Goal: Communication & Community: Answer question/provide support

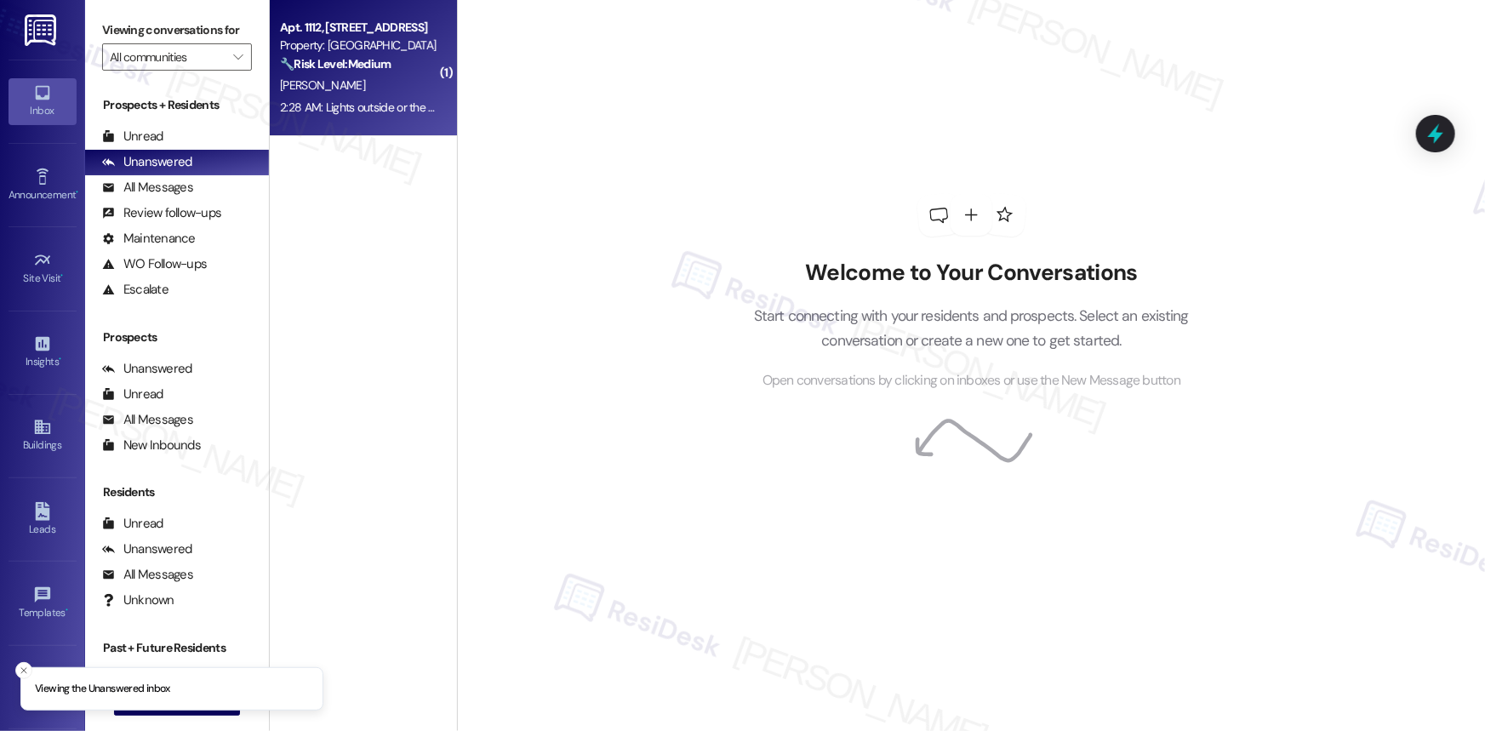
click at [332, 65] on strong "🔧 Risk Level: Medium" at bounding box center [335, 63] width 111 height 15
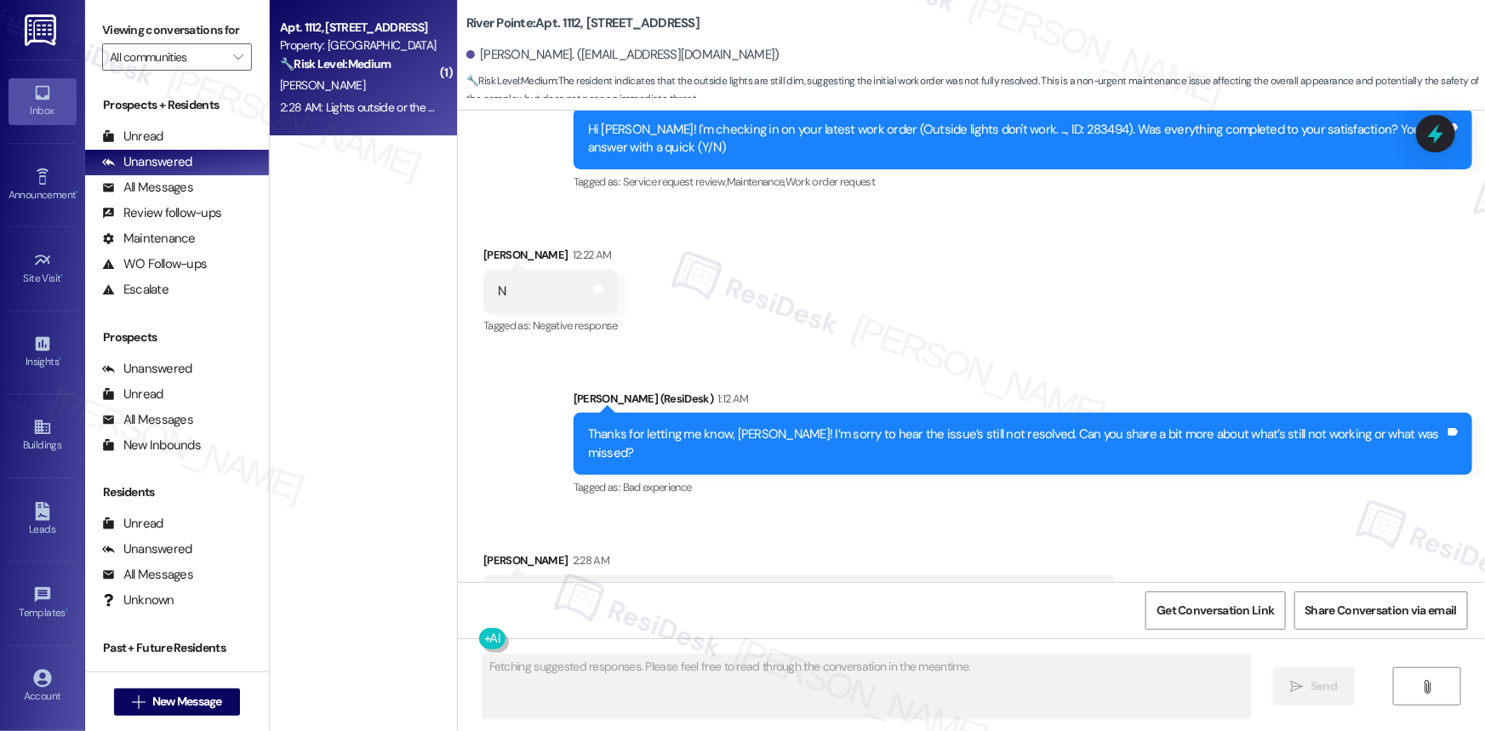
scroll to position [5038, 0]
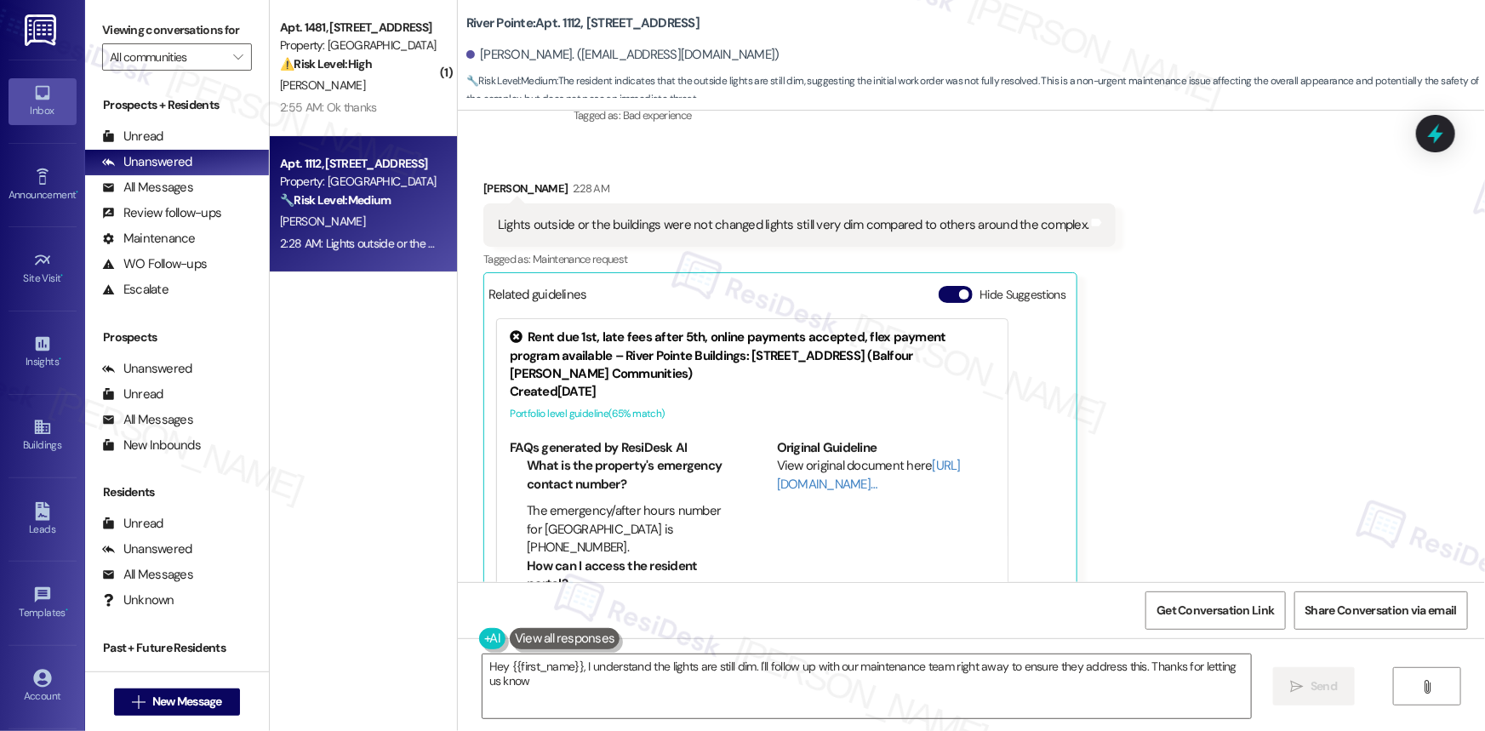
type textarea "Hey {{first_name}}, I understand the lights are still dim. I'll follow up with …"
click at [395, 527] on div "( 1 ) Apt. 1481, [STREET_ADDRESS] Property: River Pointe ⚠️ Risk Level: High Th…" at bounding box center [363, 305] width 187 height 610
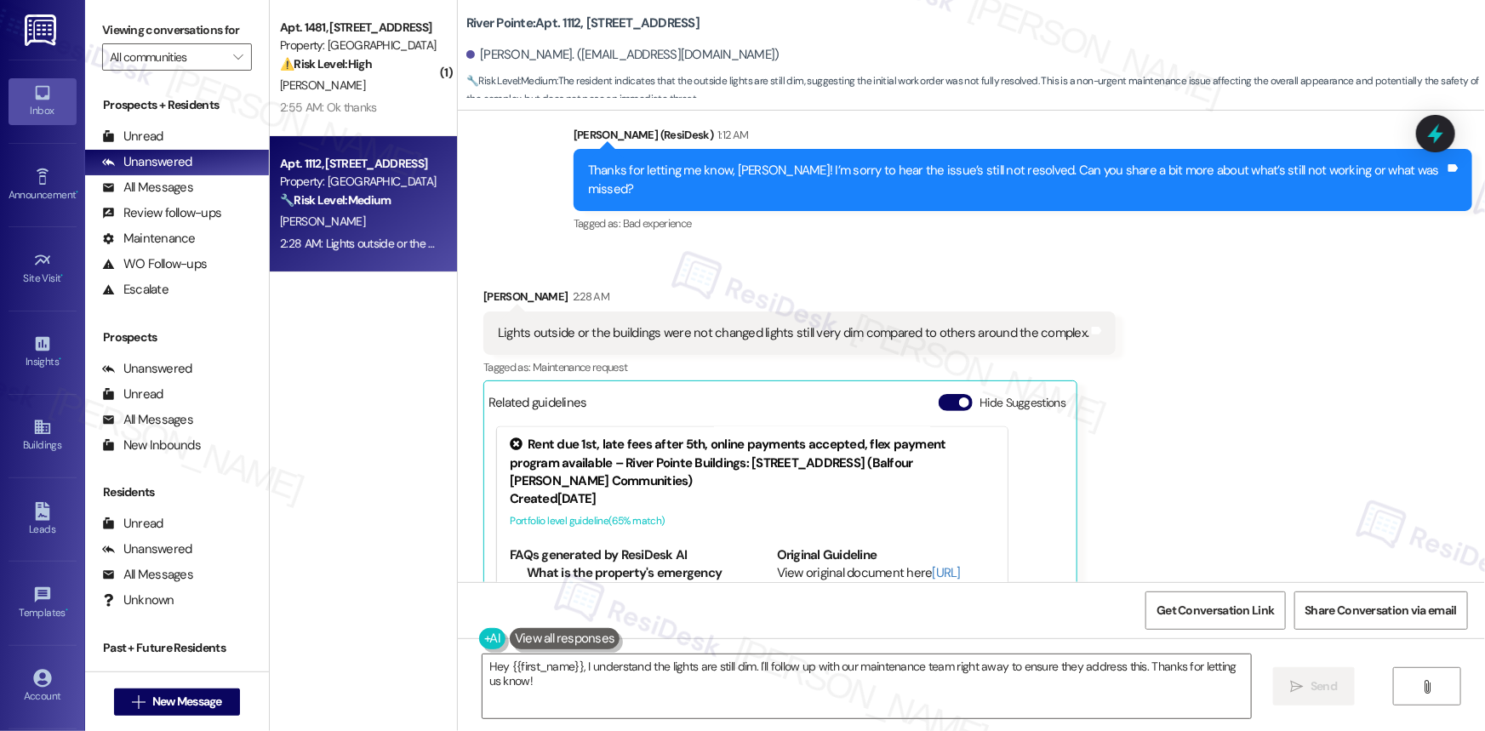
scroll to position [4884, 0]
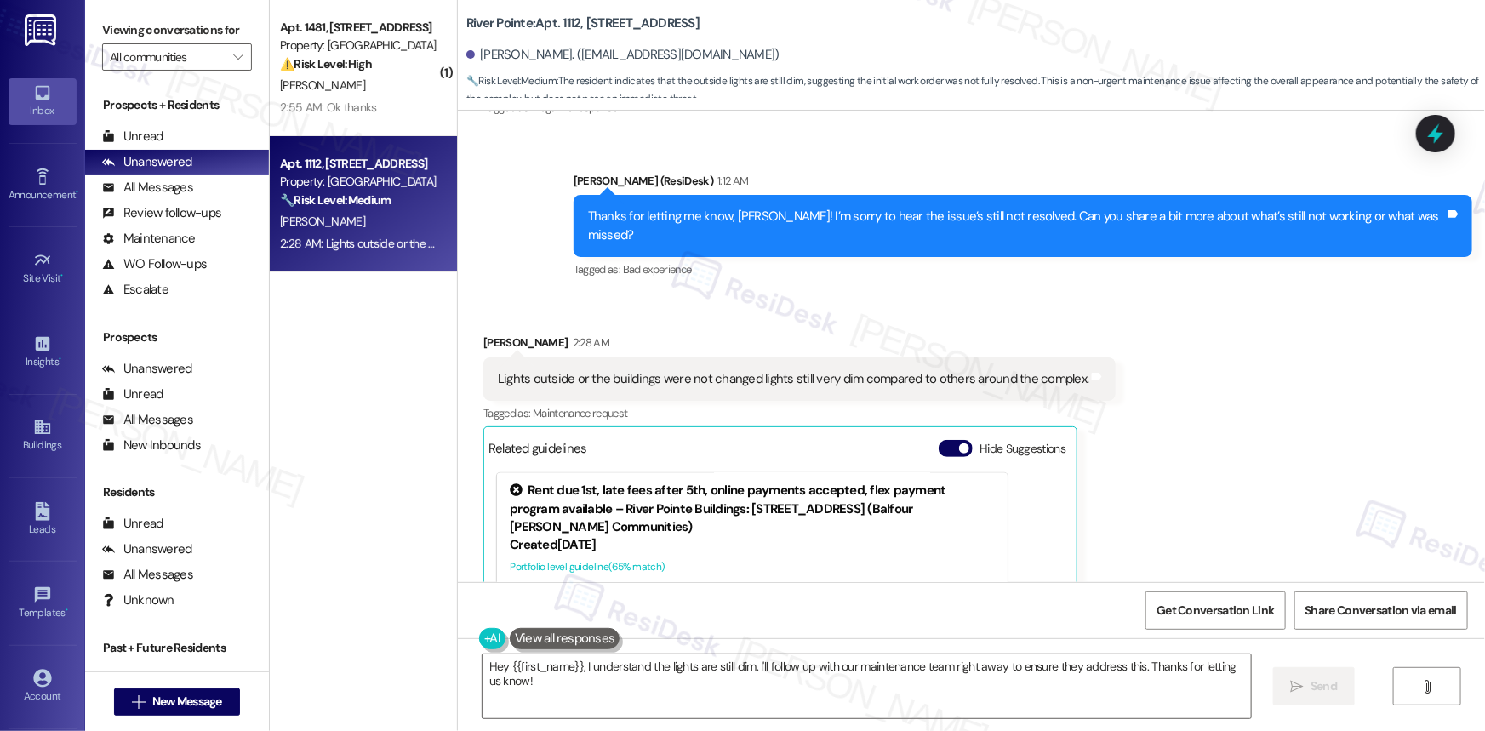
click at [835, 370] on div "Lights outside or the buildings were not changed lights still very dim compared…" at bounding box center [793, 379] width 591 height 18
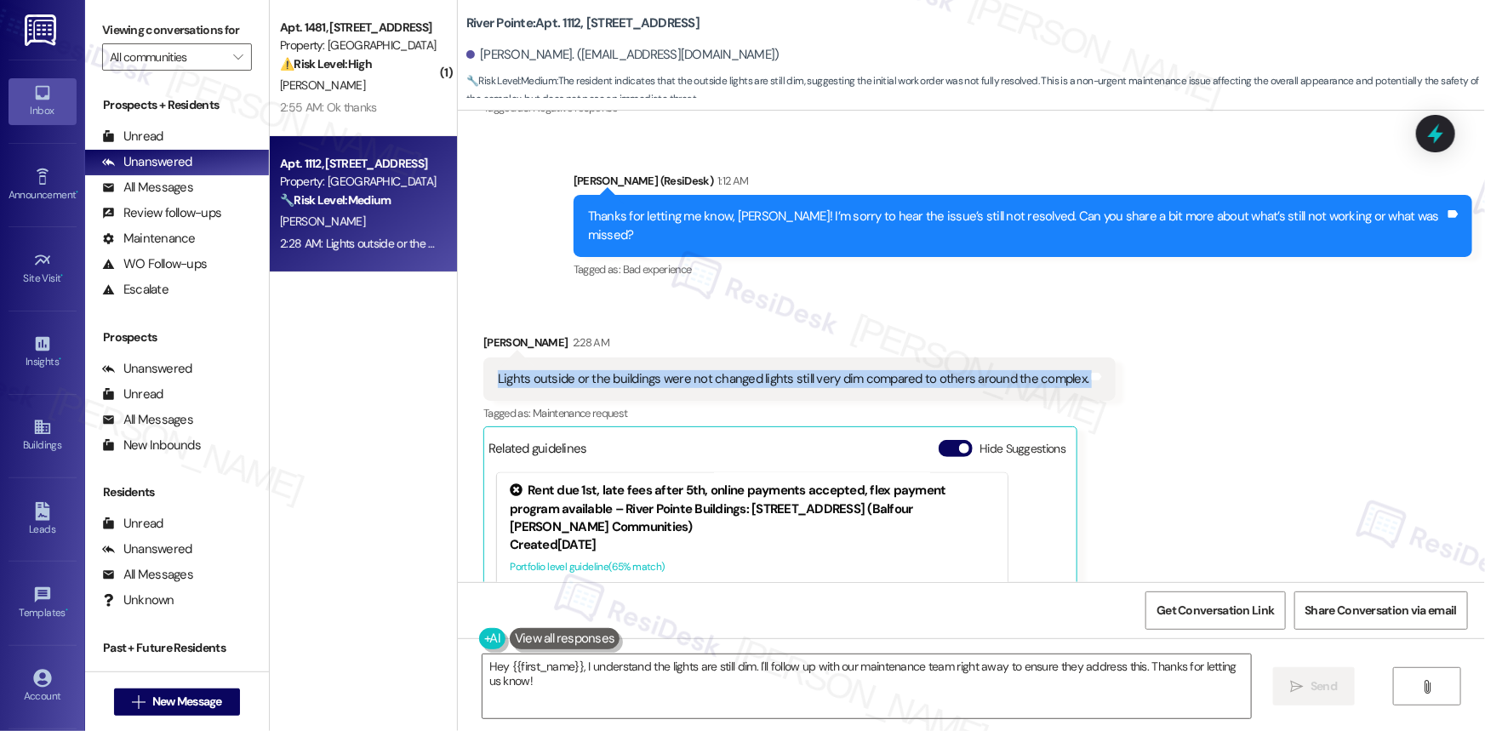
click at [835, 370] on div "Lights outside or the buildings were not changed lights still very dim compared…" at bounding box center [793, 379] width 591 height 18
copy div "Lights outside or the buildings were not changed lights still very dim compared…"
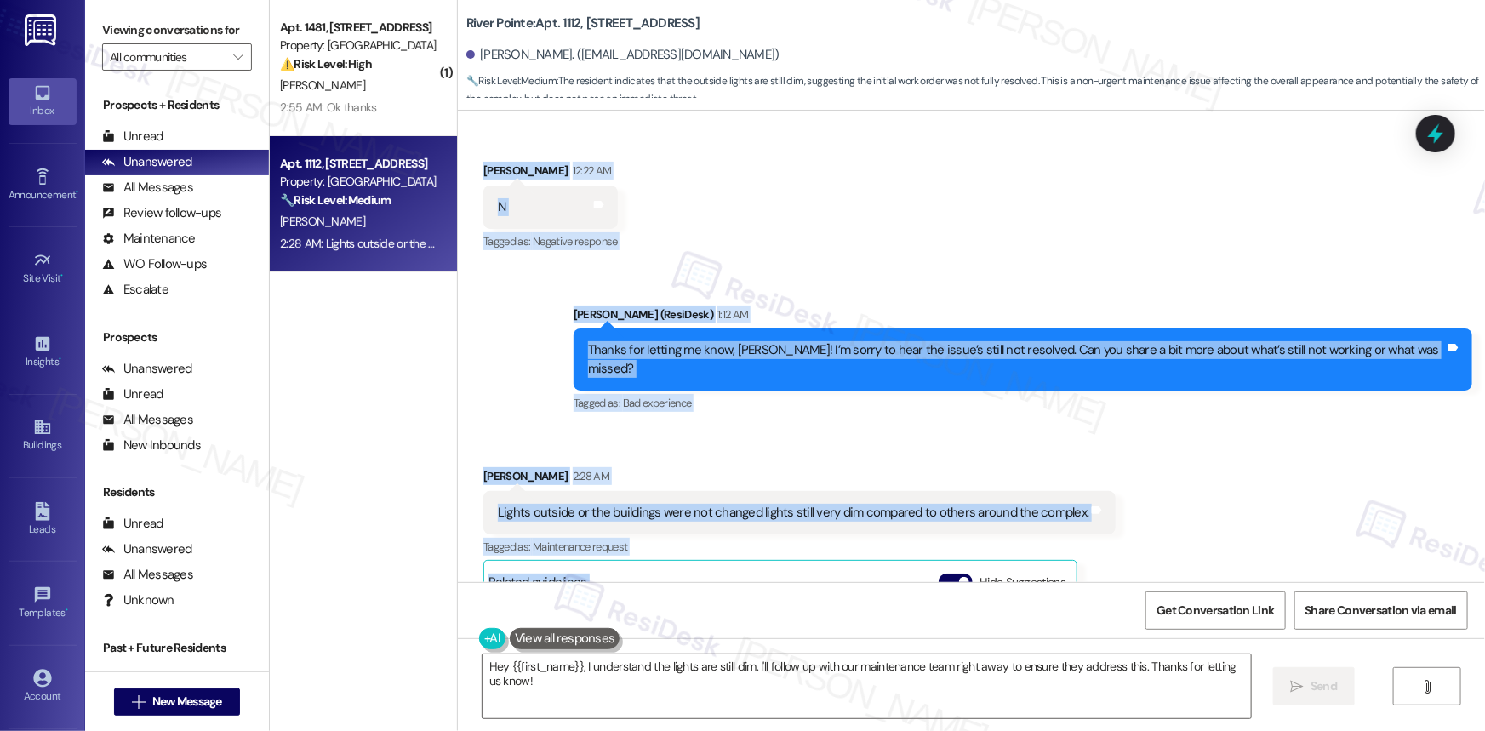
scroll to position [5038, 0]
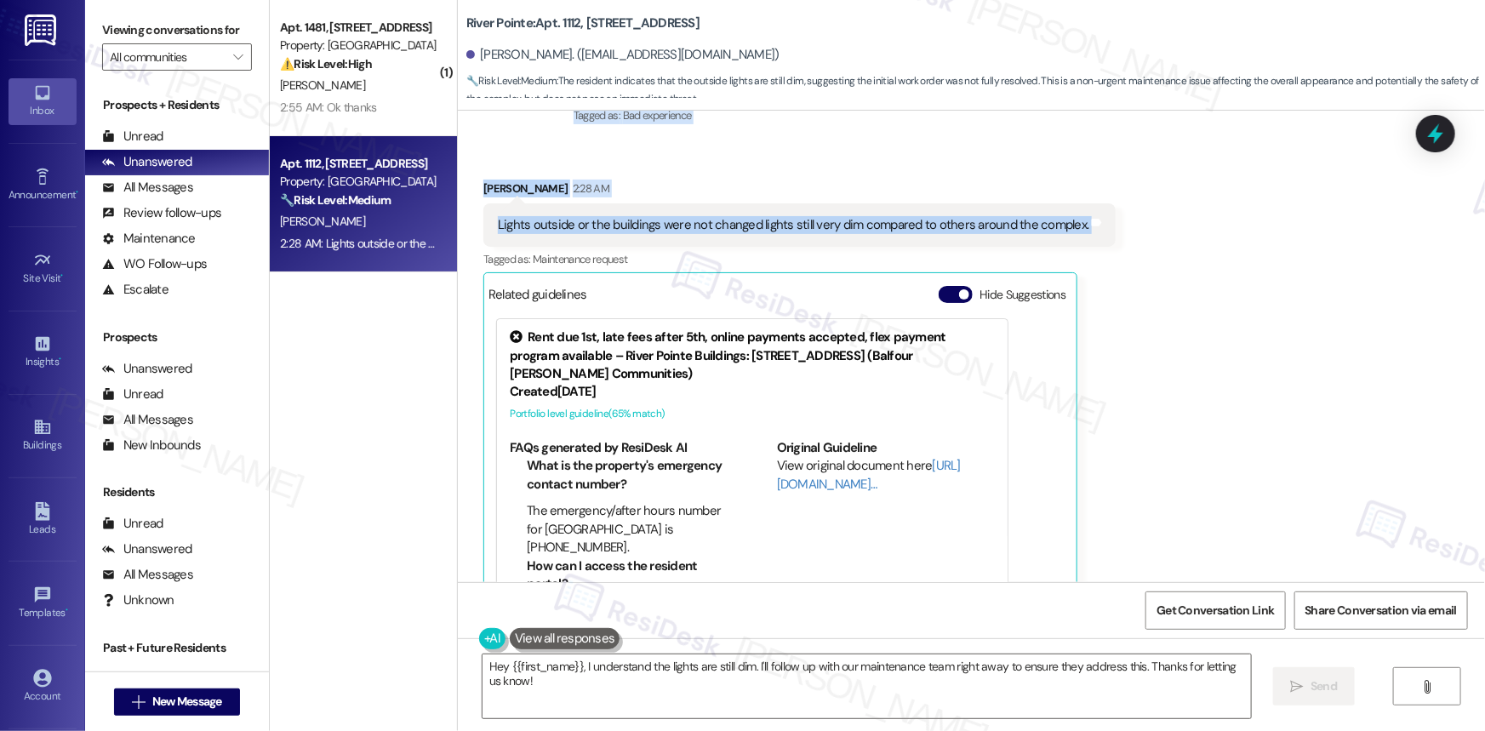
drag, startPoint x: 564, startPoint y: 162, endPoint x: 1101, endPoint y: 184, distance: 537.5
click at [1101, 184] on div "Survey, sent via SMS Residesk Automated Survey [DATE] 12:44 AM Hi [PERSON_NAME]…" at bounding box center [971, 346] width 1027 height 471
copy div "Loremips Dolorsita Consec 71:36 AD El Seddoei! T'i utlabore et do magn aliqua e…"
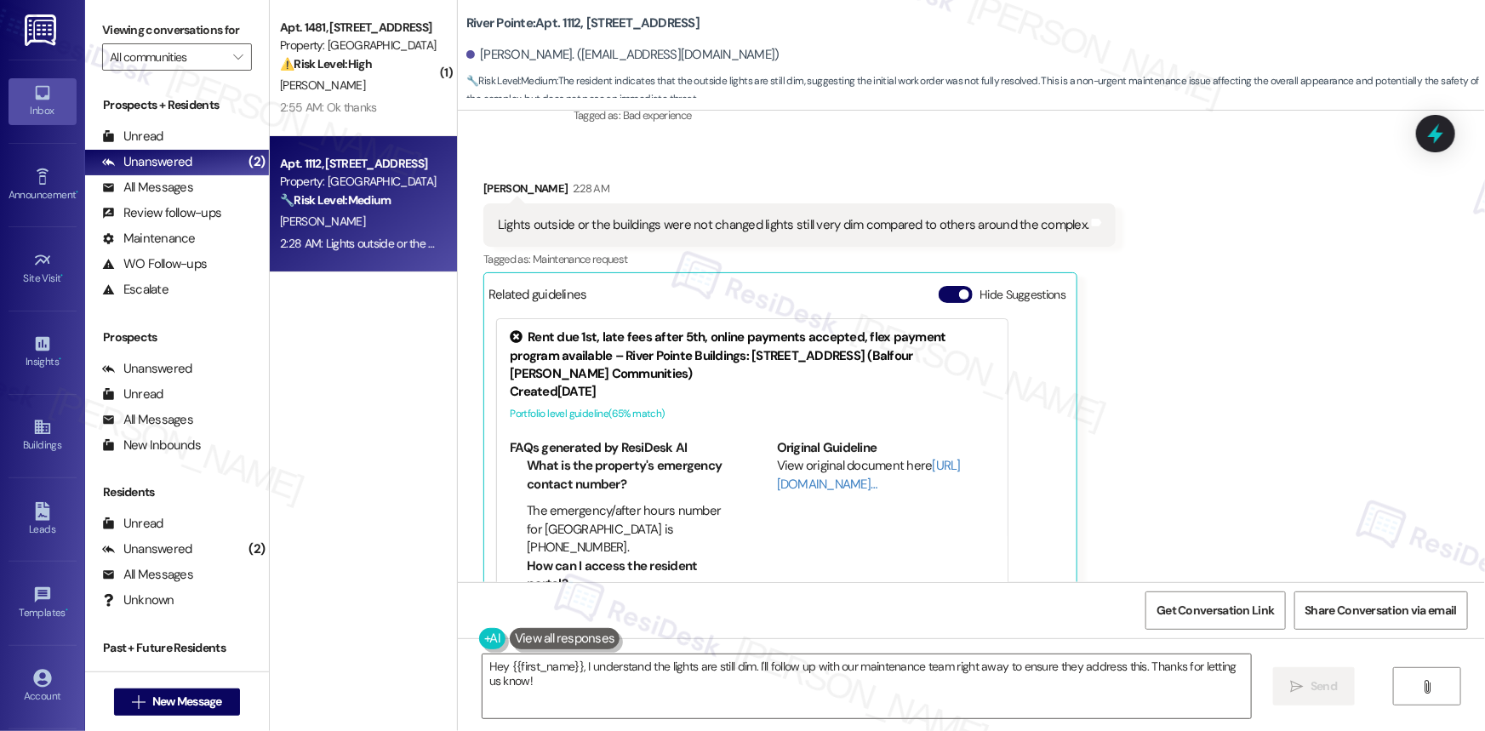
click at [1274, 491] on div "Received via SMS [PERSON_NAME] 2:28 AM Lights outside or the buildings were not…" at bounding box center [971, 381] width 1027 height 480
click at [1443, 128] on icon at bounding box center [1435, 133] width 29 height 29
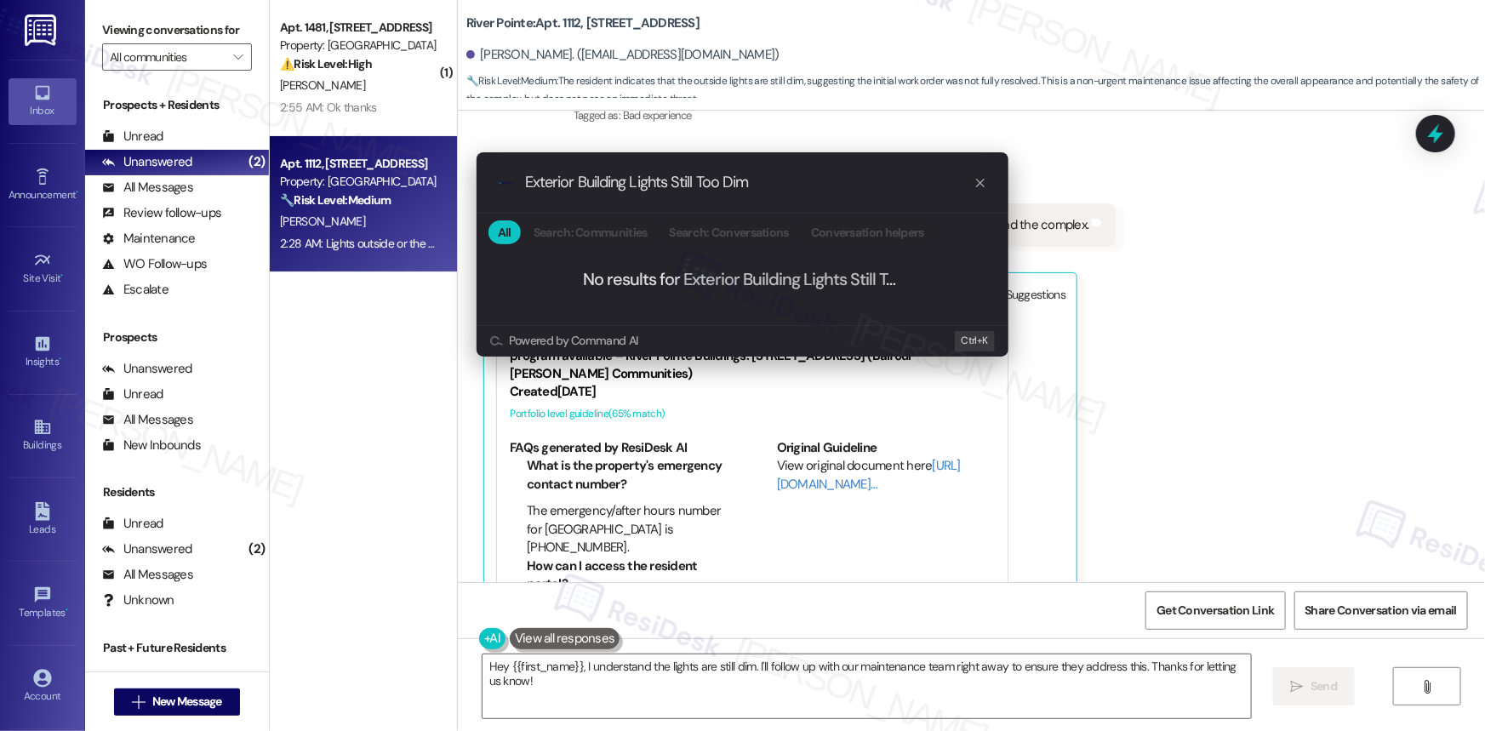
click at [1272, 372] on div ".cls-1{fill:#0a055f;}.cls-2{fill:#0cc4c4;} resideskLogoBlueOrange Exterior Buil…" at bounding box center [742, 365] width 1485 height 731
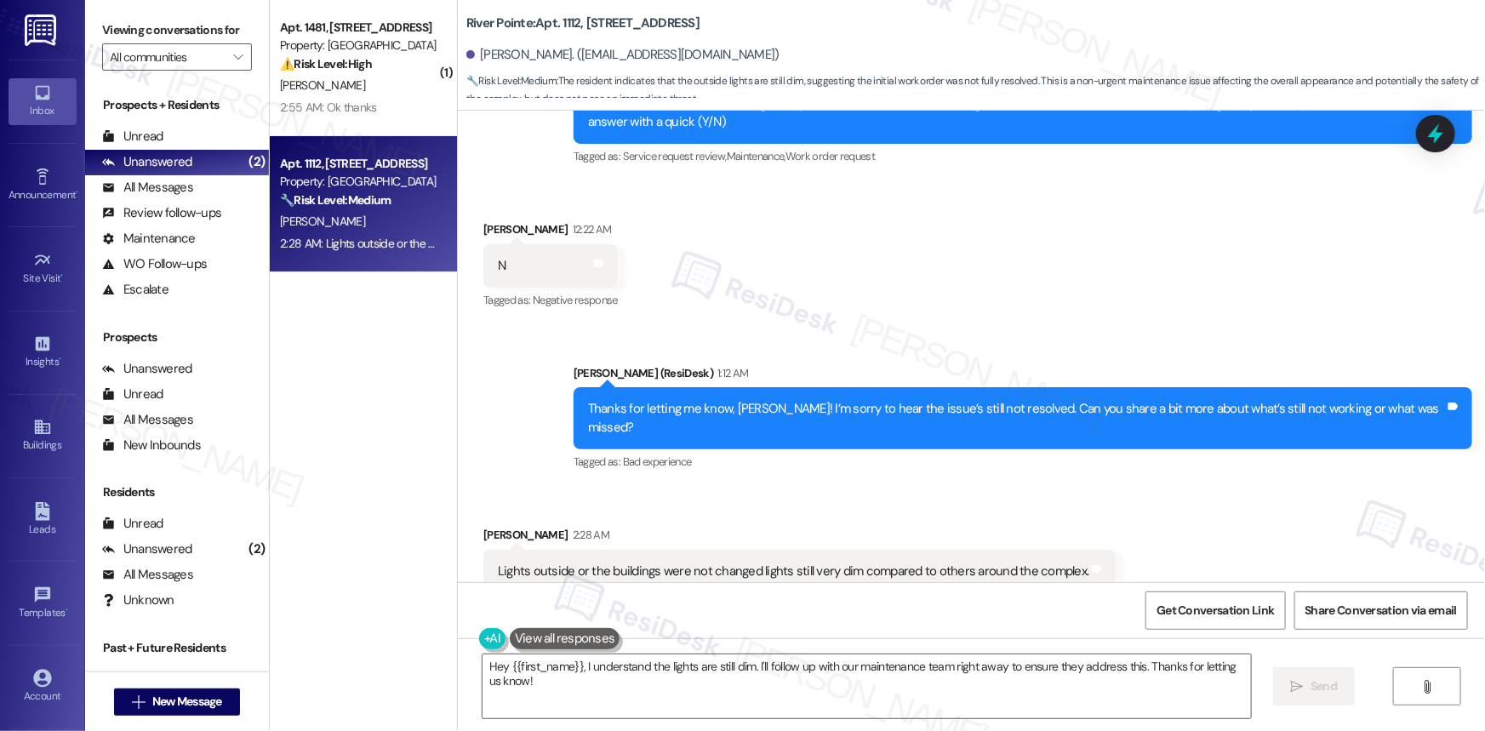
scroll to position [4574, 0]
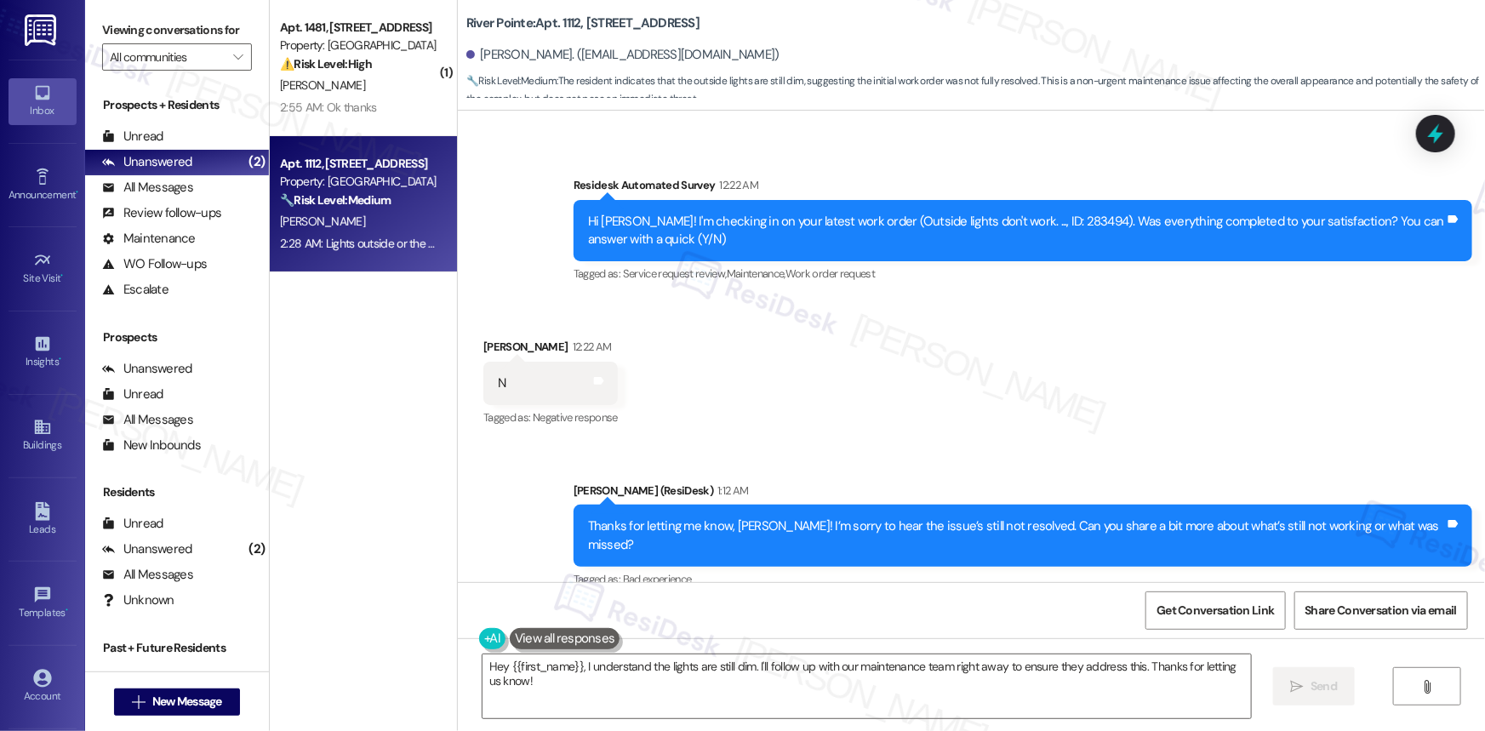
click at [1030, 213] on div "Hi [PERSON_NAME]! I'm checking in on your latest work order (Outside lights don…" at bounding box center [1016, 231] width 857 height 37
copy div "283494"
click at [1440, 121] on icon at bounding box center [1435, 133] width 29 height 29
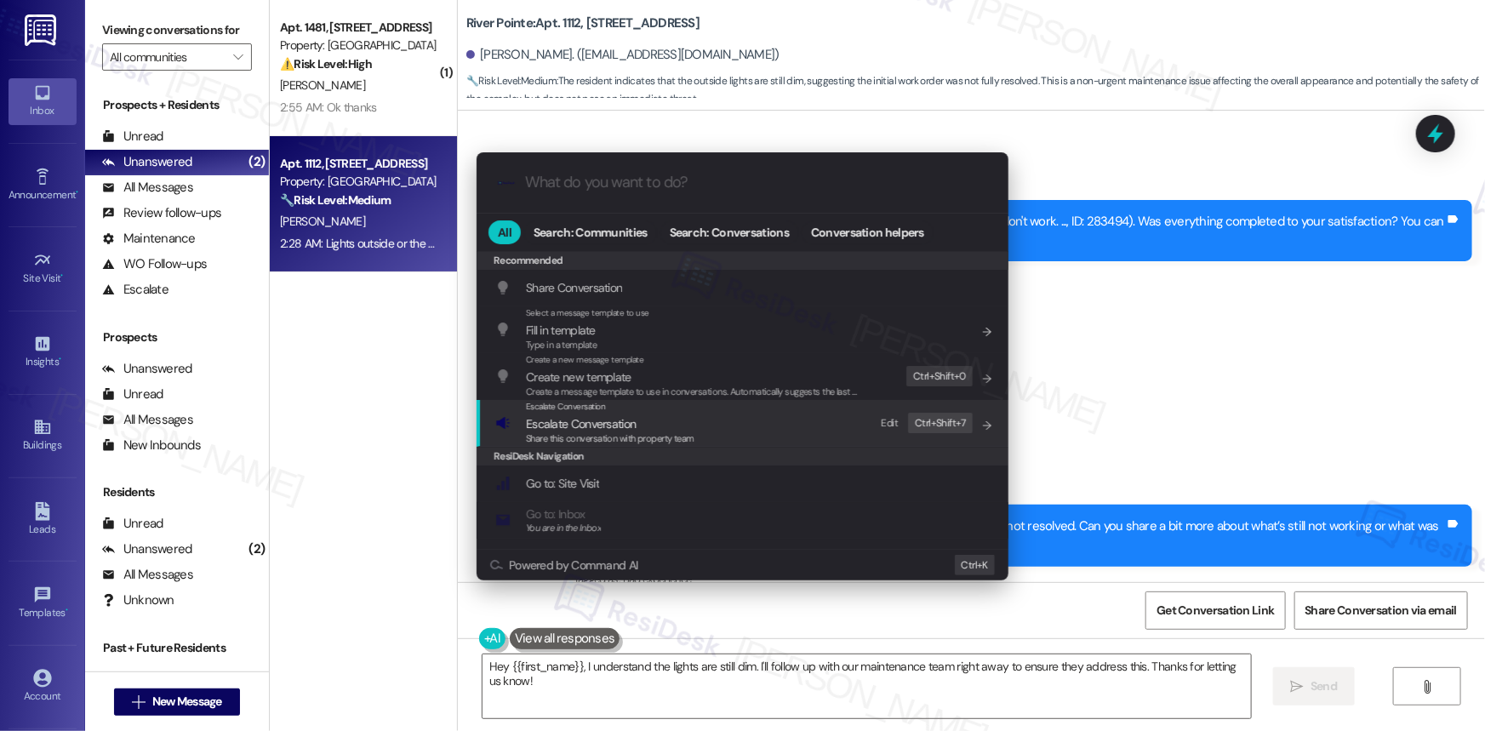
click at [625, 416] on span "Escalate Conversation" at bounding box center [581, 423] width 110 height 15
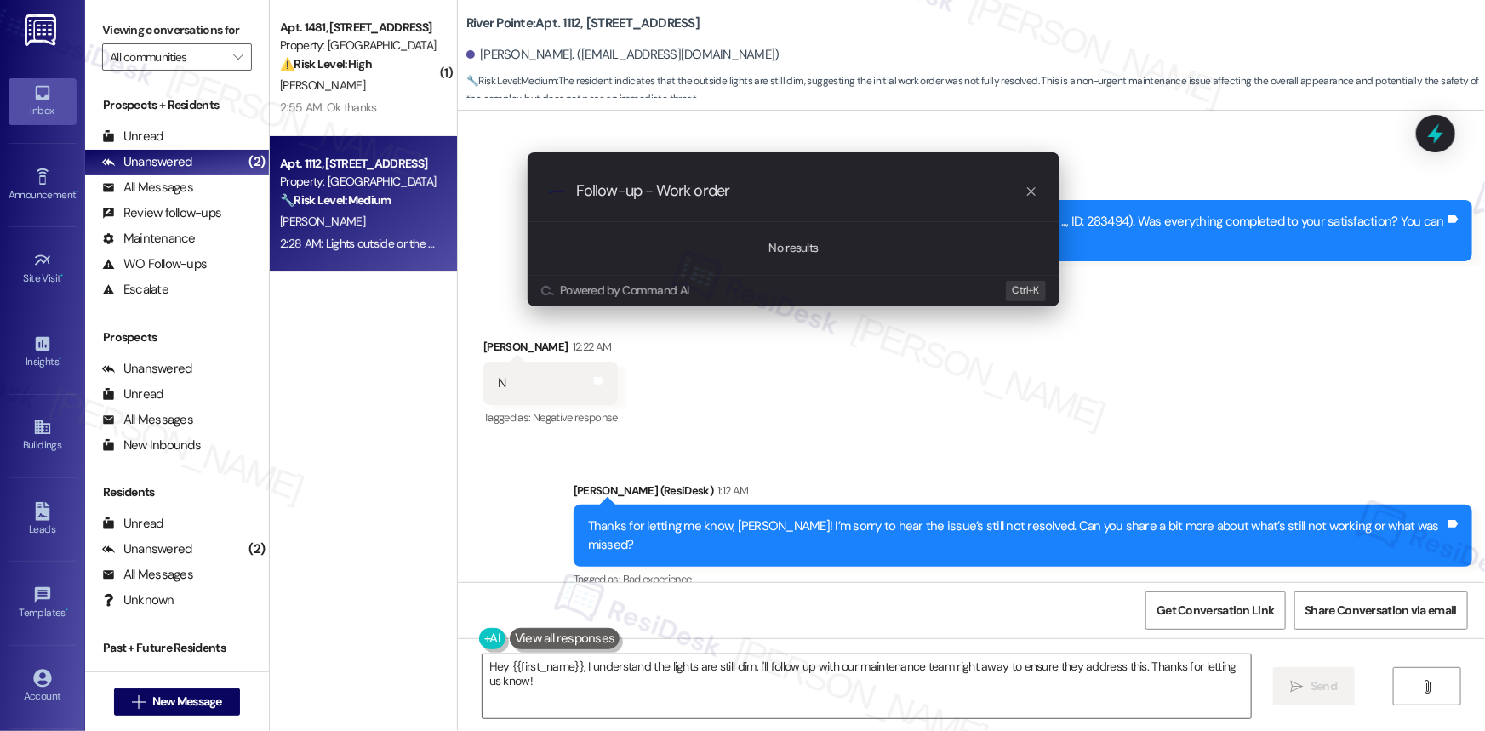
paste input "283494"
click at [647, 194] on input "Follow-up - Work order 283494" at bounding box center [800, 191] width 448 height 18
paste input "Exterior Building Lights Still Too Dim"
click at [639, 188] on input "Follow-up Exterior Building Lights Still Too Dim- Work order 283494" at bounding box center [800, 191] width 448 height 18
type input "Follow-up: Exterior Building Lights Still Too Dim- Work order 283494"
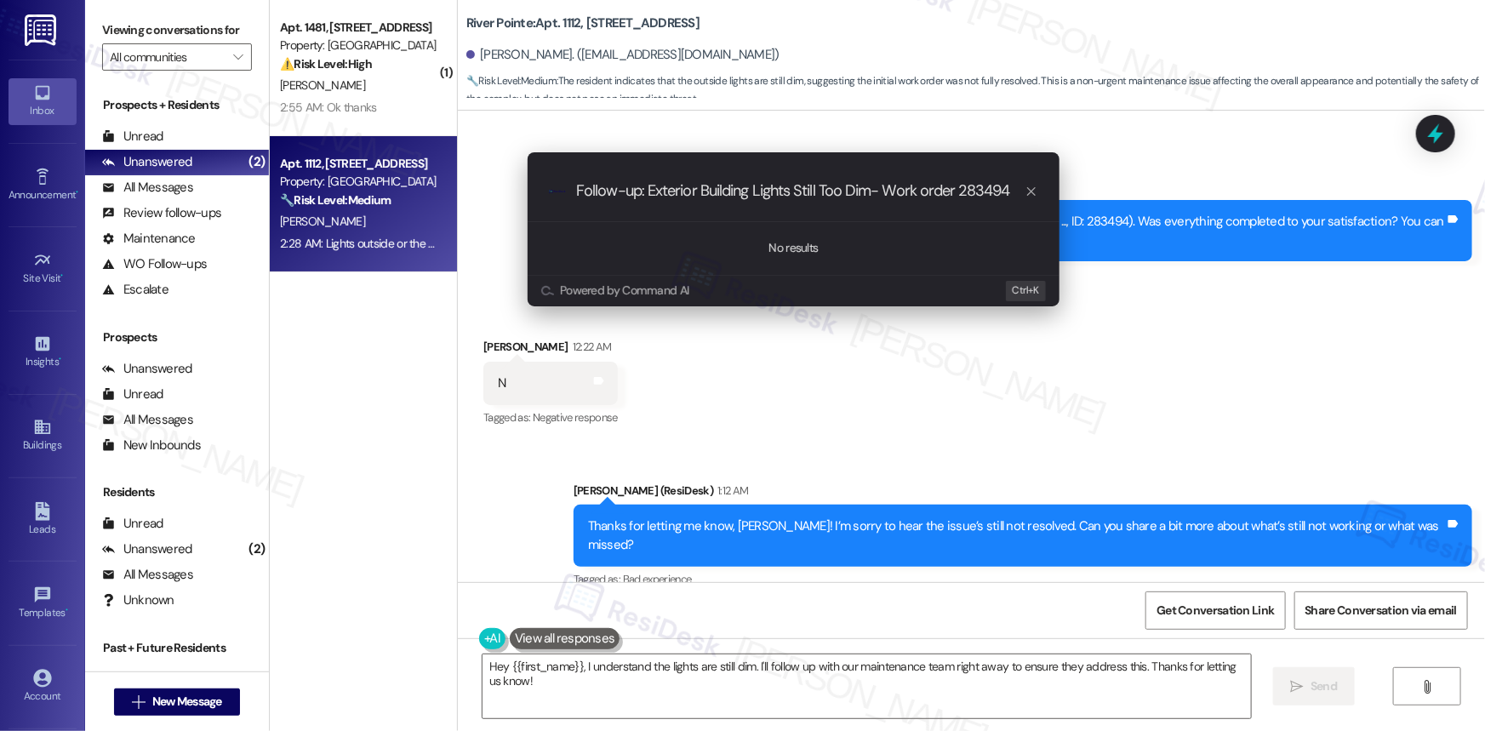
click at [863, 191] on input "Follow-up: Exterior Building Lights Still Too Dim- Work order 283494" at bounding box center [800, 191] width 448 height 18
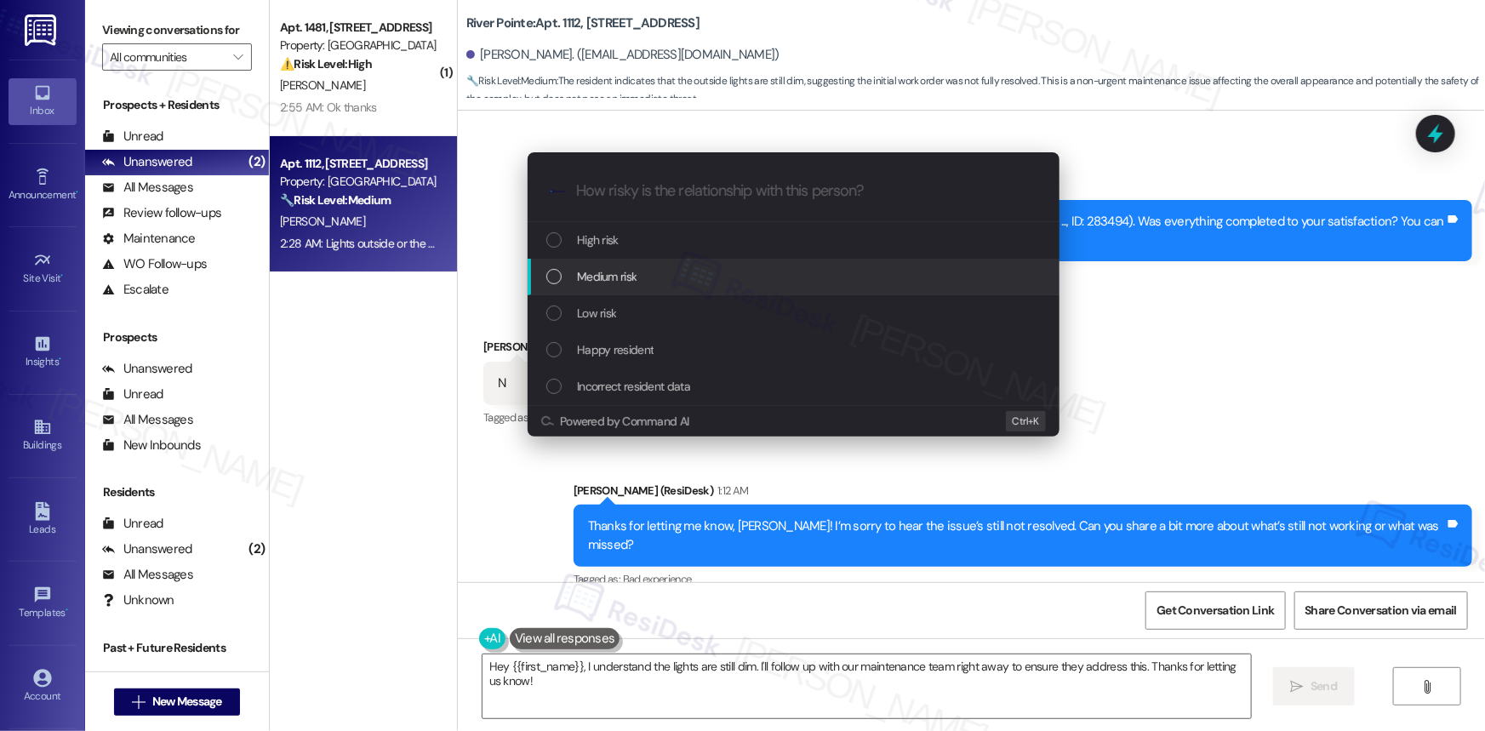
click at [553, 274] on div "List of options" at bounding box center [553, 276] width 15 height 15
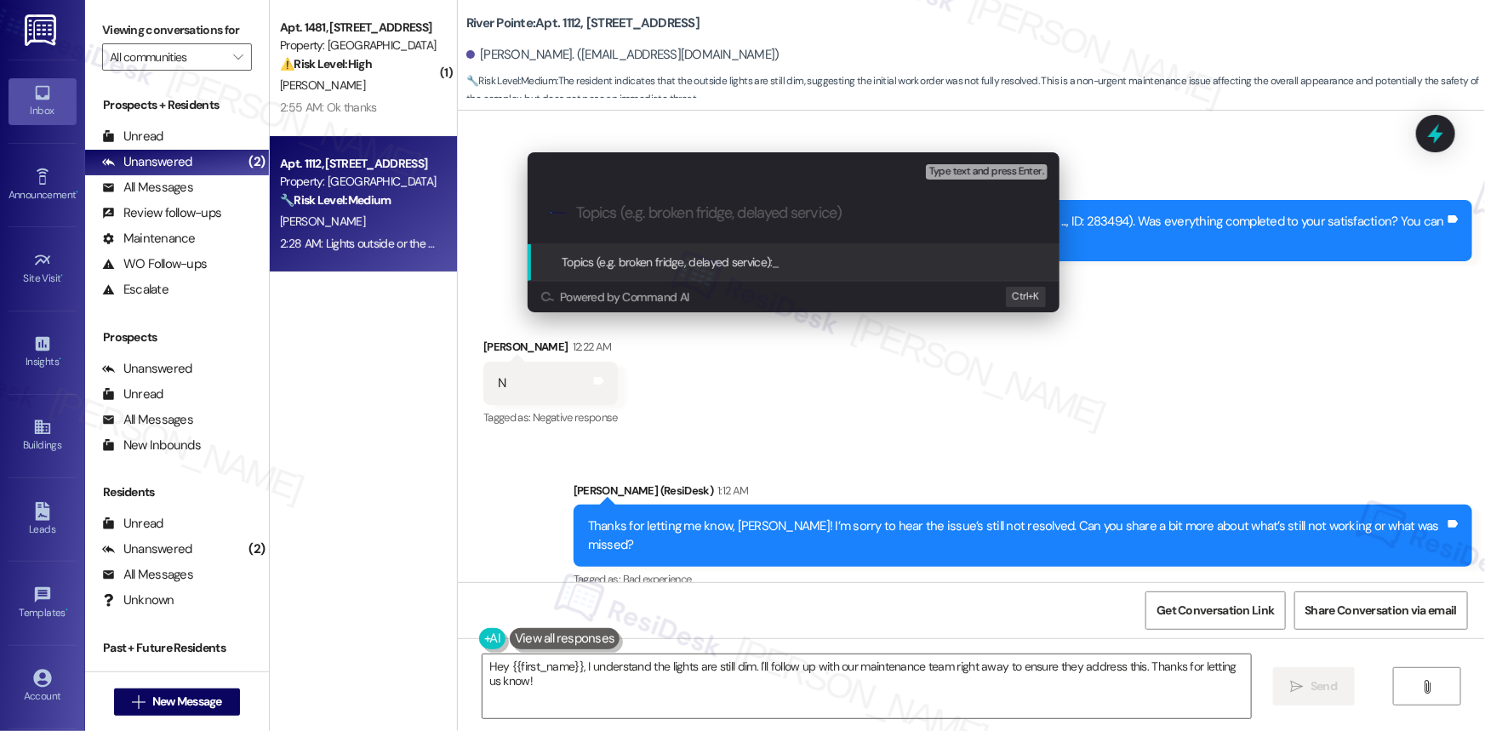
paste input "Follow-up: Exterior Building Lights Still Too Dim- Work order 283494"
type input "Follow-up: Exterior Building Lights Still Too Dim- Work order 283494"
click at [648, 257] on span "Topics (e.g. broken fridge, delayed service):" at bounding box center [667, 261] width 211 height 15
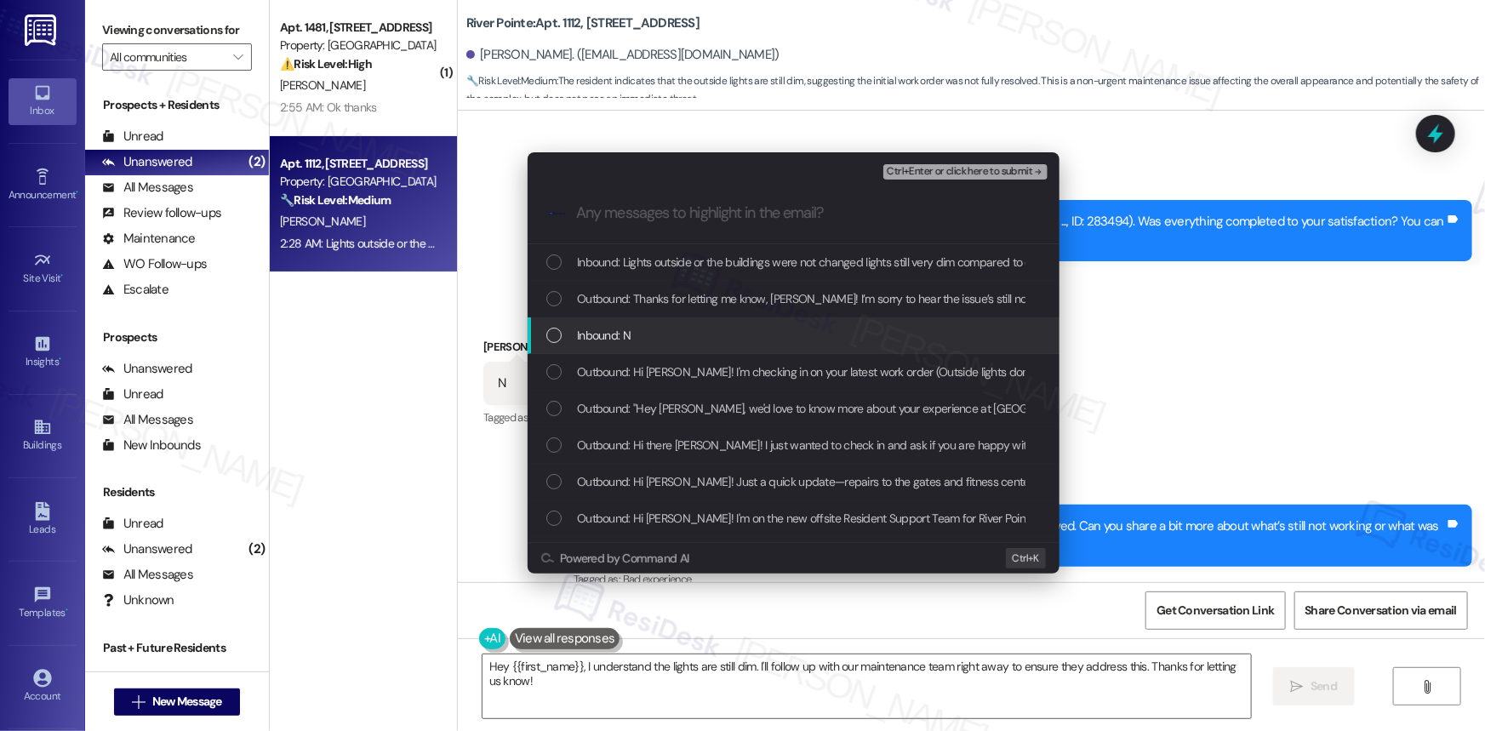
click at [558, 340] on div "List of options" at bounding box center [553, 335] width 15 height 15
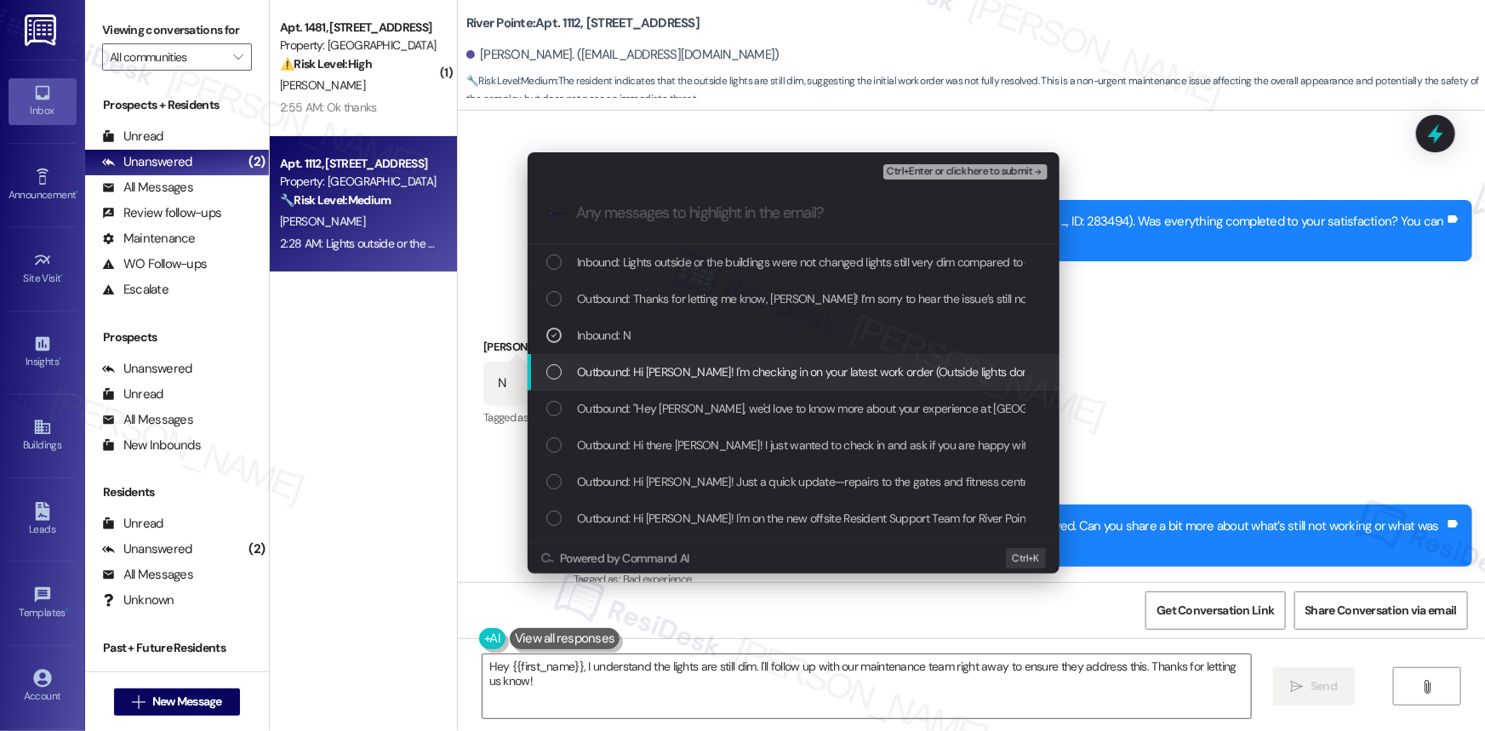
click at [552, 371] on div "List of options" at bounding box center [553, 371] width 15 height 15
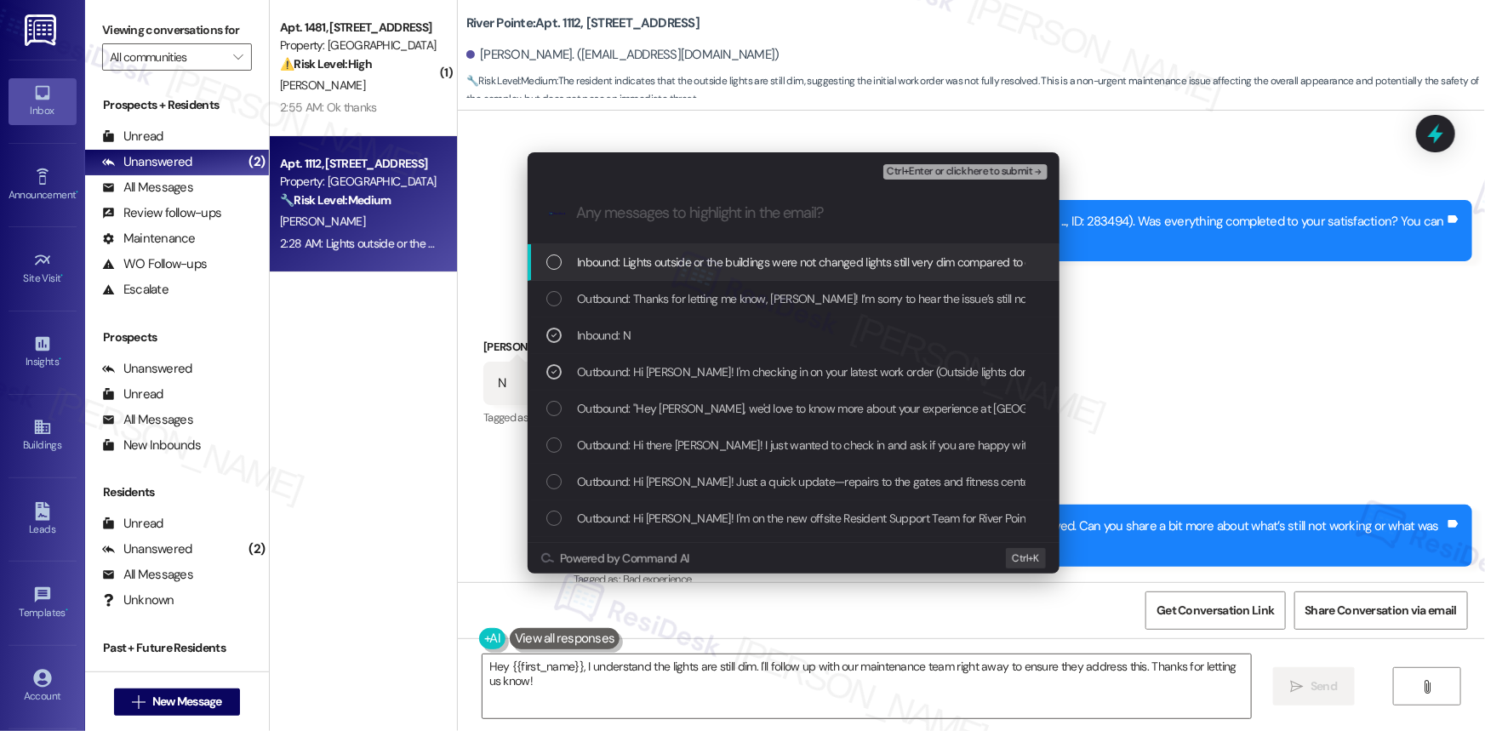
click at [562, 264] on div "Inbound: Lights outside or the buildings were not changed lights still very dim…" at bounding box center [795, 262] width 498 height 19
click at [948, 168] on span "Ctrl+Enter or click here to submit" at bounding box center [960, 172] width 146 height 12
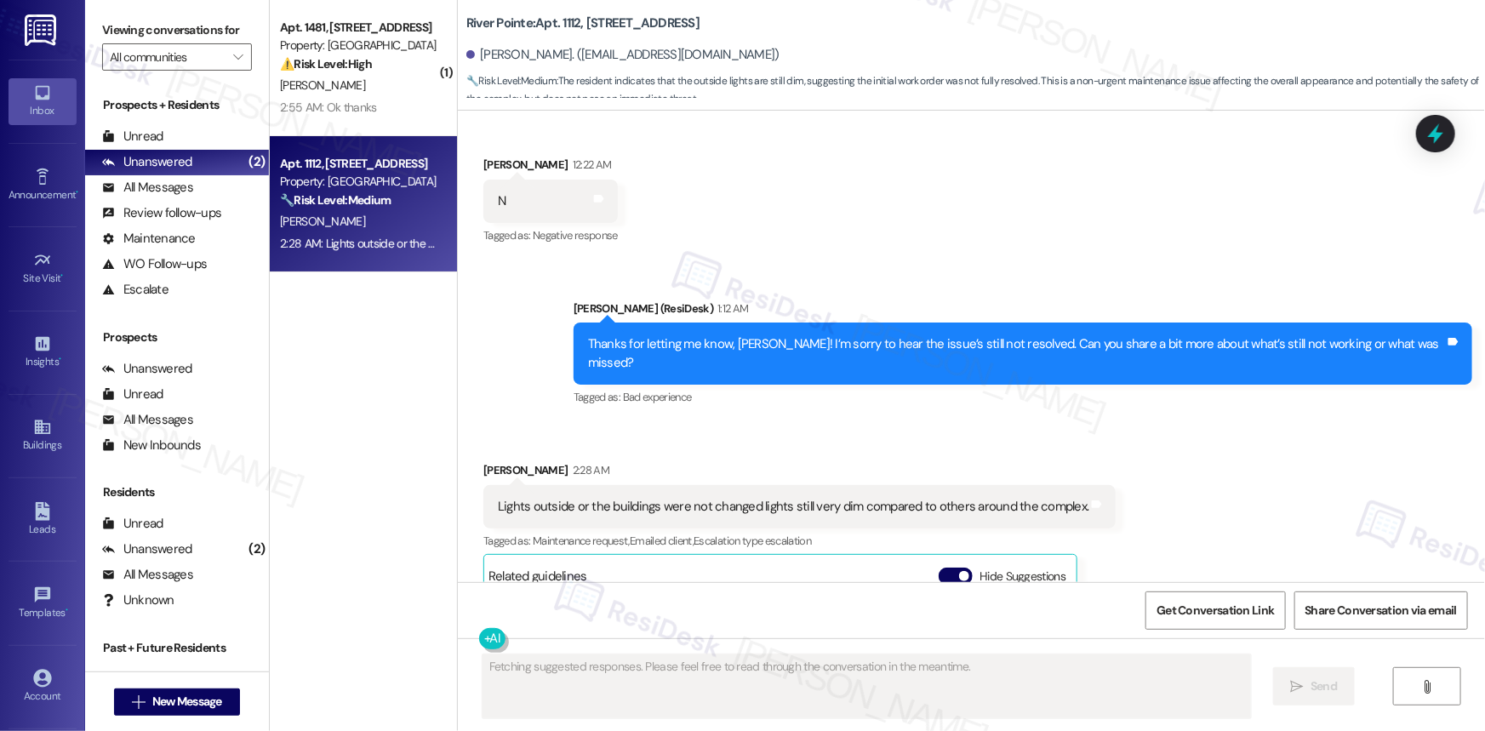
scroll to position [5038, 0]
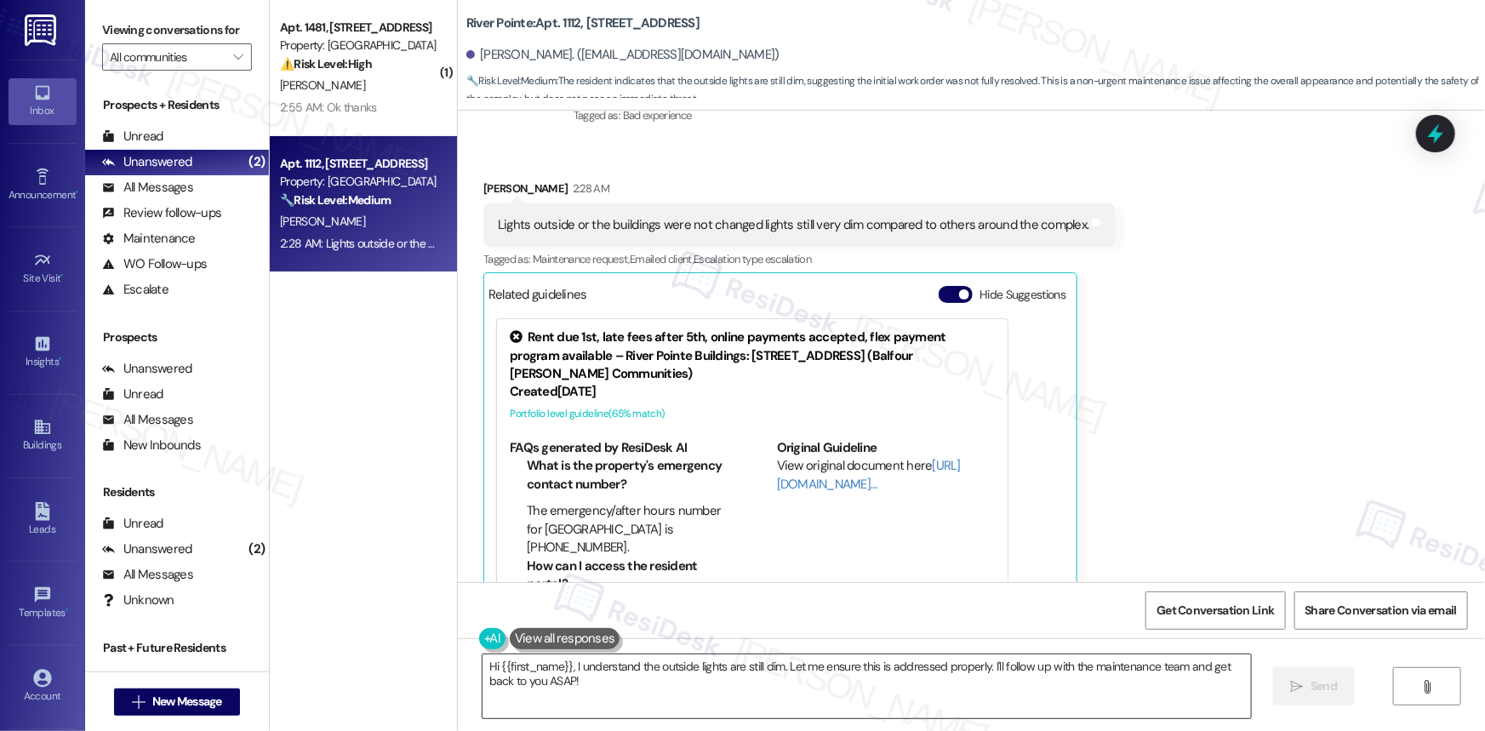
click at [558, 678] on textarea "Hi {{first_name}}, I understand the outside lights are still dim. Let me ensure…" at bounding box center [867, 686] width 768 height 64
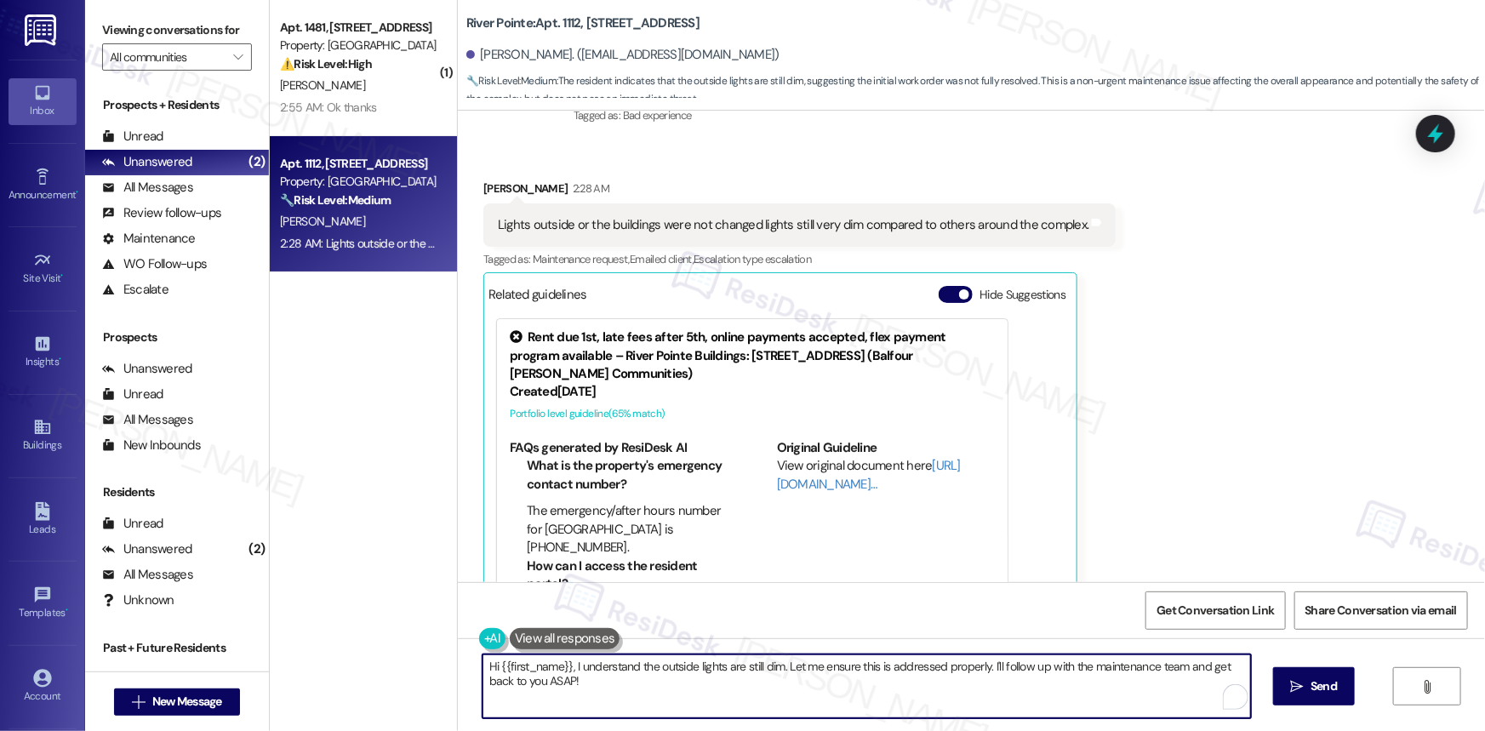
click at [558, 678] on textarea "Hi {{first_name}}, I understand the outside lights are still dim. Let me ensure…" at bounding box center [867, 686] width 768 height 64
click at [567, 688] on textarea "Hi {{first_name}}, I understand the outside lights are still dim. Let me ensure…" at bounding box center [867, 686] width 768 height 64
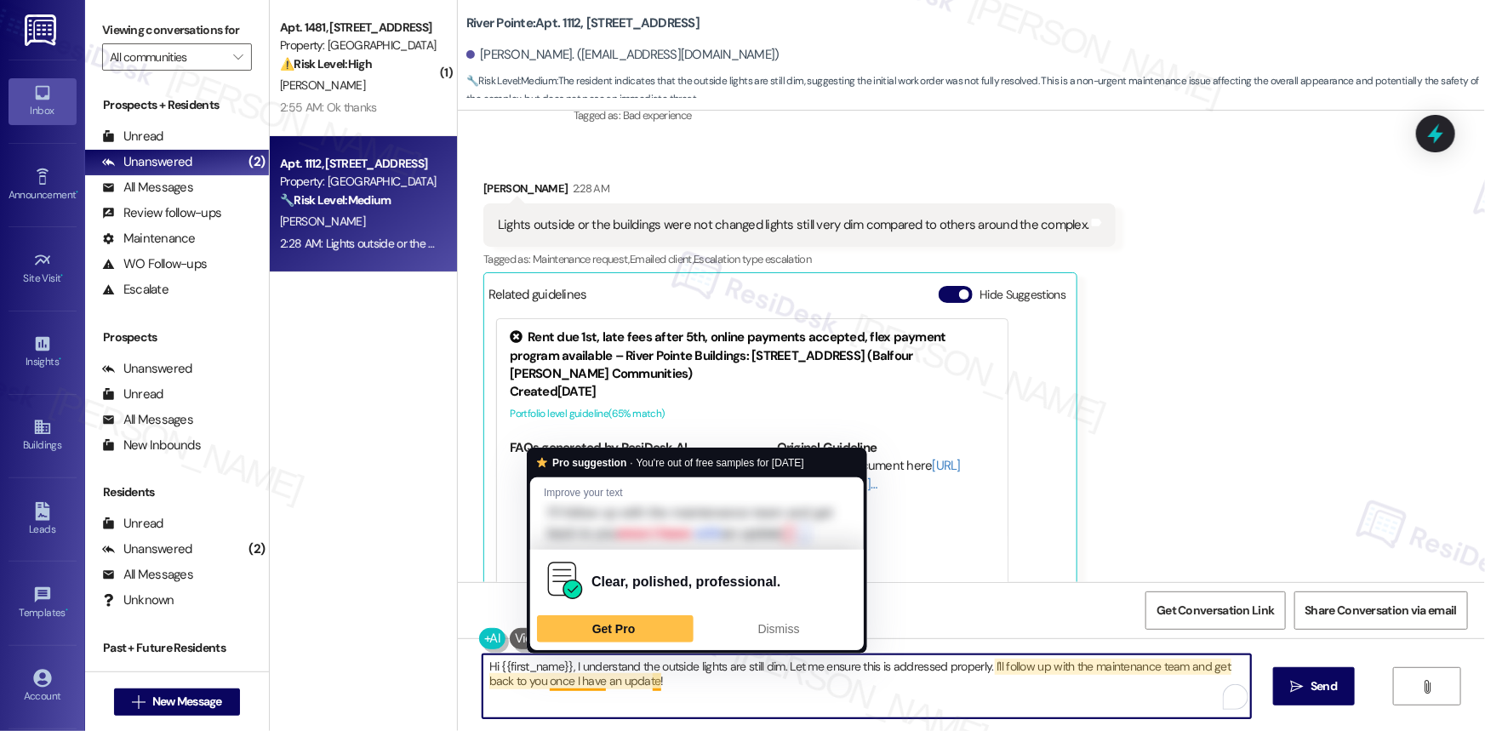
click at [944, 693] on textarea "Hi {{first_name}}, I understand the outside lights are still dim. Let me ensure…" at bounding box center [867, 686] width 768 height 64
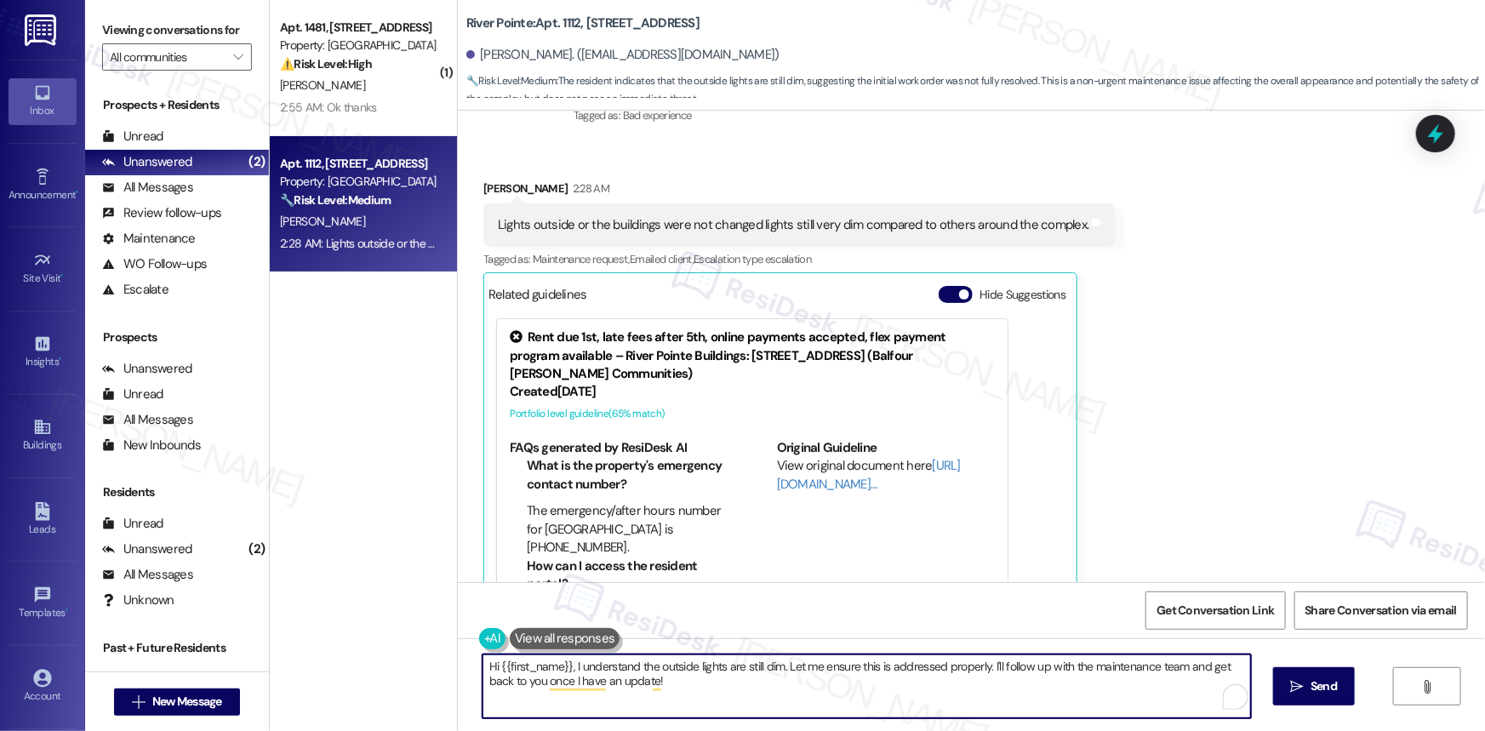
click at [996, 681] on textarea "Hi {{first_name}}, I understand the outside lights are still dim. Let me ensure…" at bounding box center [867, 686] width 768 height 64
type textarea "Hi {{first_name}}, I understand the outside lights are still dim. Let me ensure…"
click at [1319, 681] on span "Send" at bounding box center [1324, 686] width 26 height 18
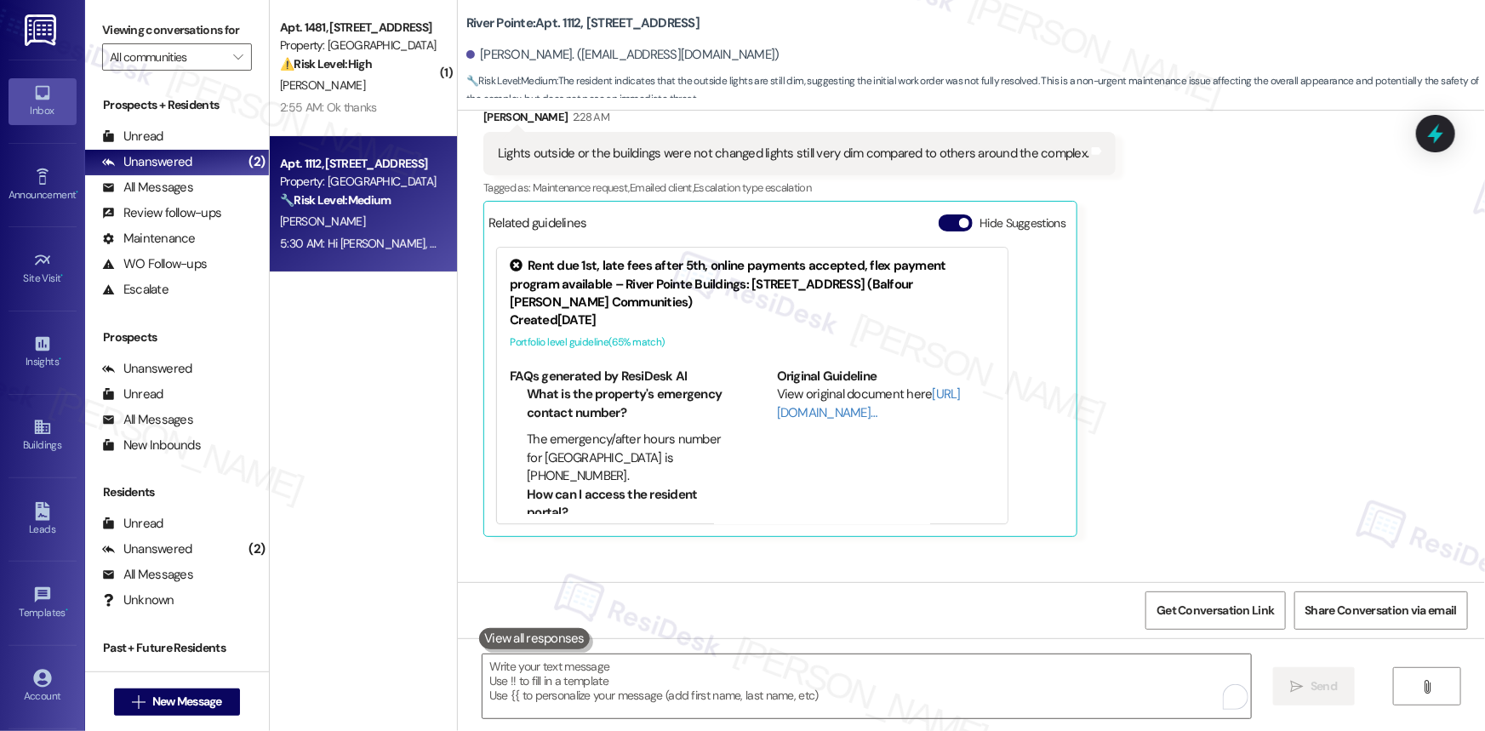
scroll to position [5175, 0]
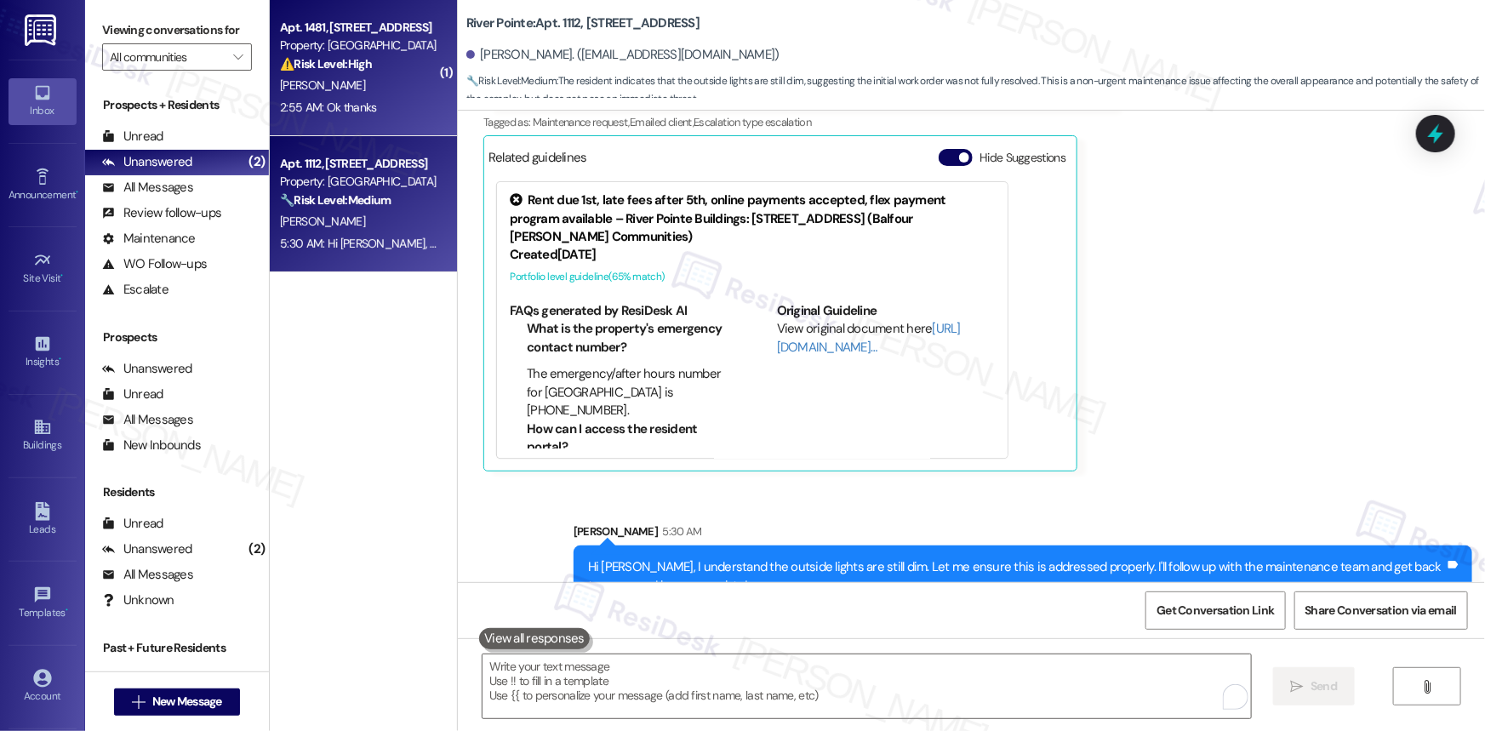
click at [332, 53] on div "Property: [GEOGRAPHIC_DATA]" at bounding box center [358, 46] width 157 height 18
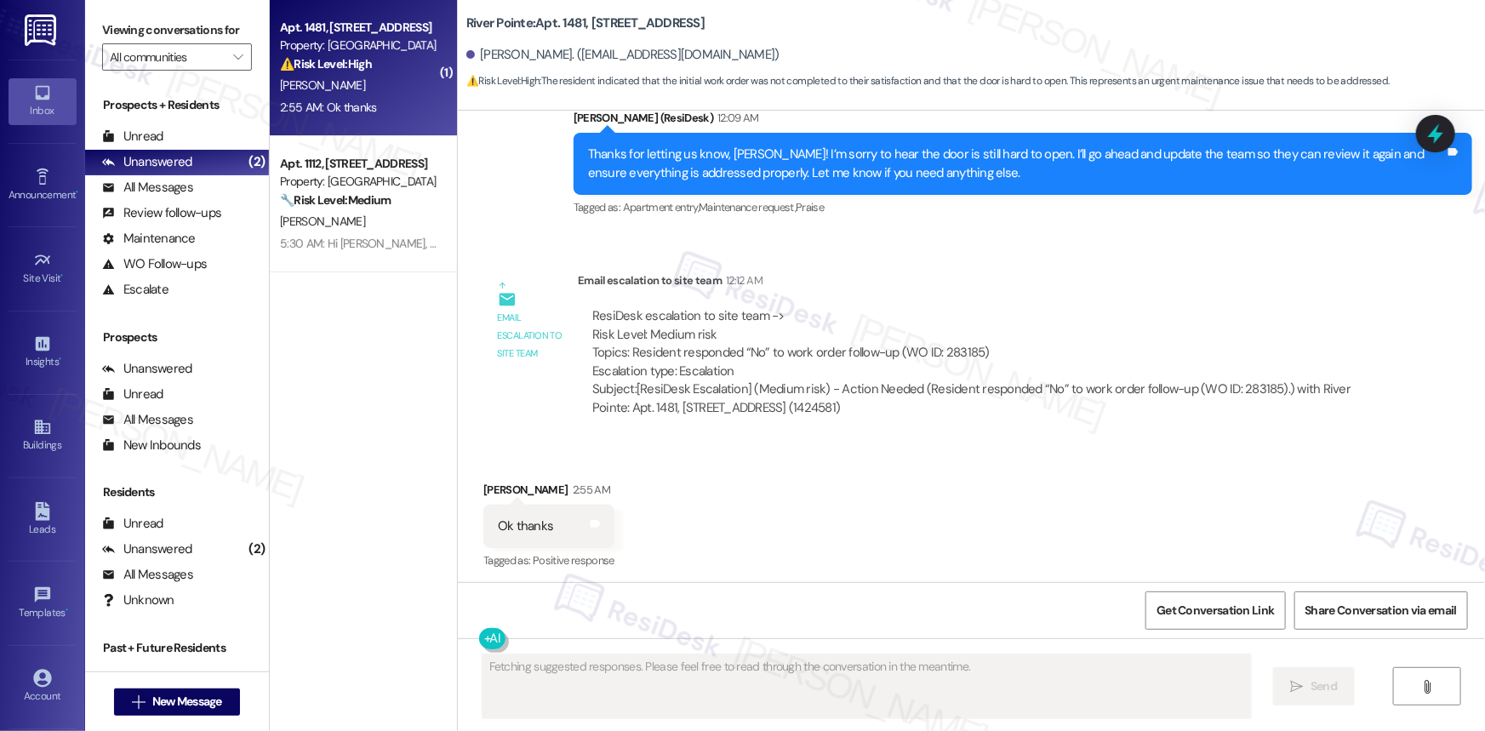
scroll to position [1279, 0]
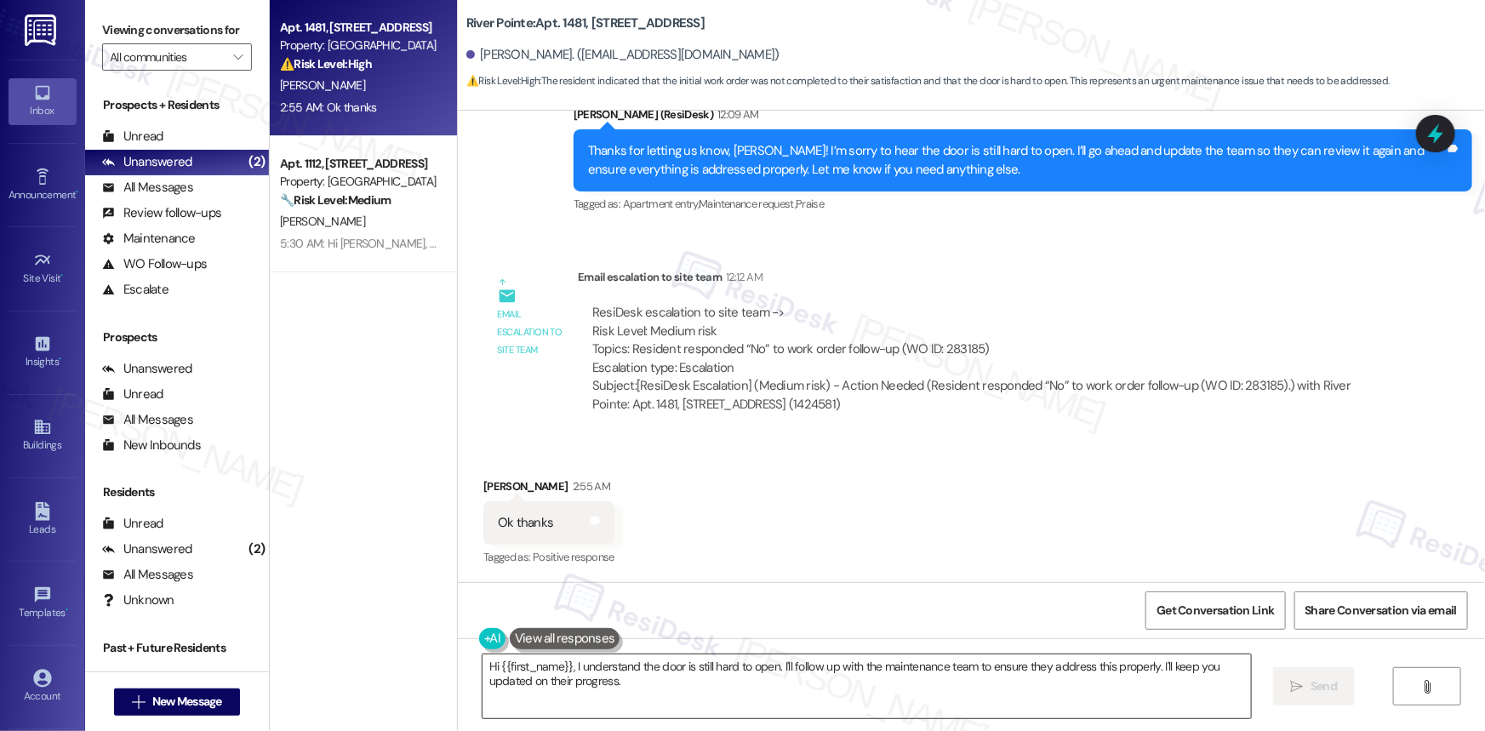
click at [608, 673] on textarea "Hi {{first_name}}, I understand the door is still hard to open. I'll follow up …" at bounding box center [867, 686] width 768 height 64
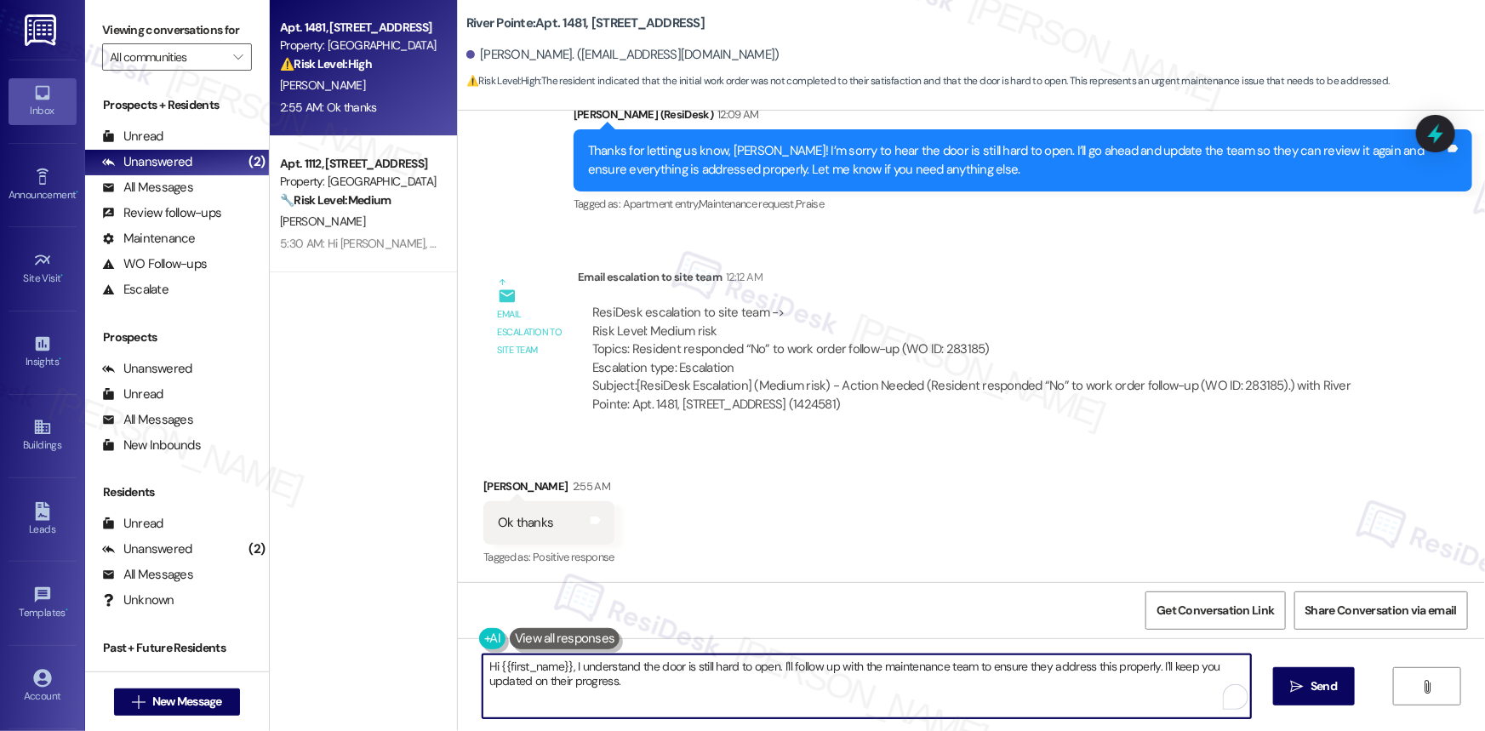
click at [608, 673] on textarea "Hi {{first_name}}, I understand the door is still hard to open. I'll follow up …" at bounding box center [867, 686] width 768 height 64
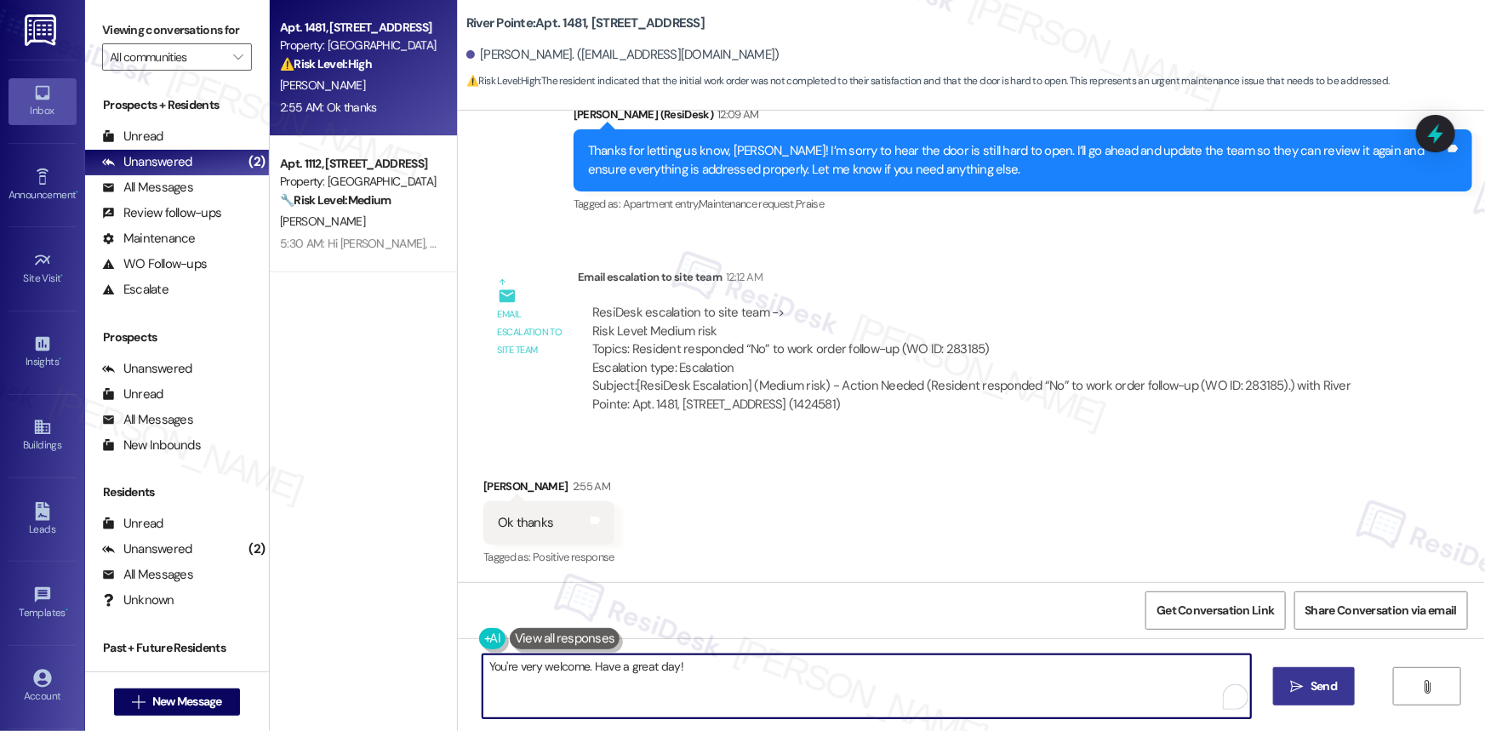
type textarea "You're very welcome. Have a great day!"
click at [1301, 686] on icon "" at bounding box center [1297, 687] width 13 height 14
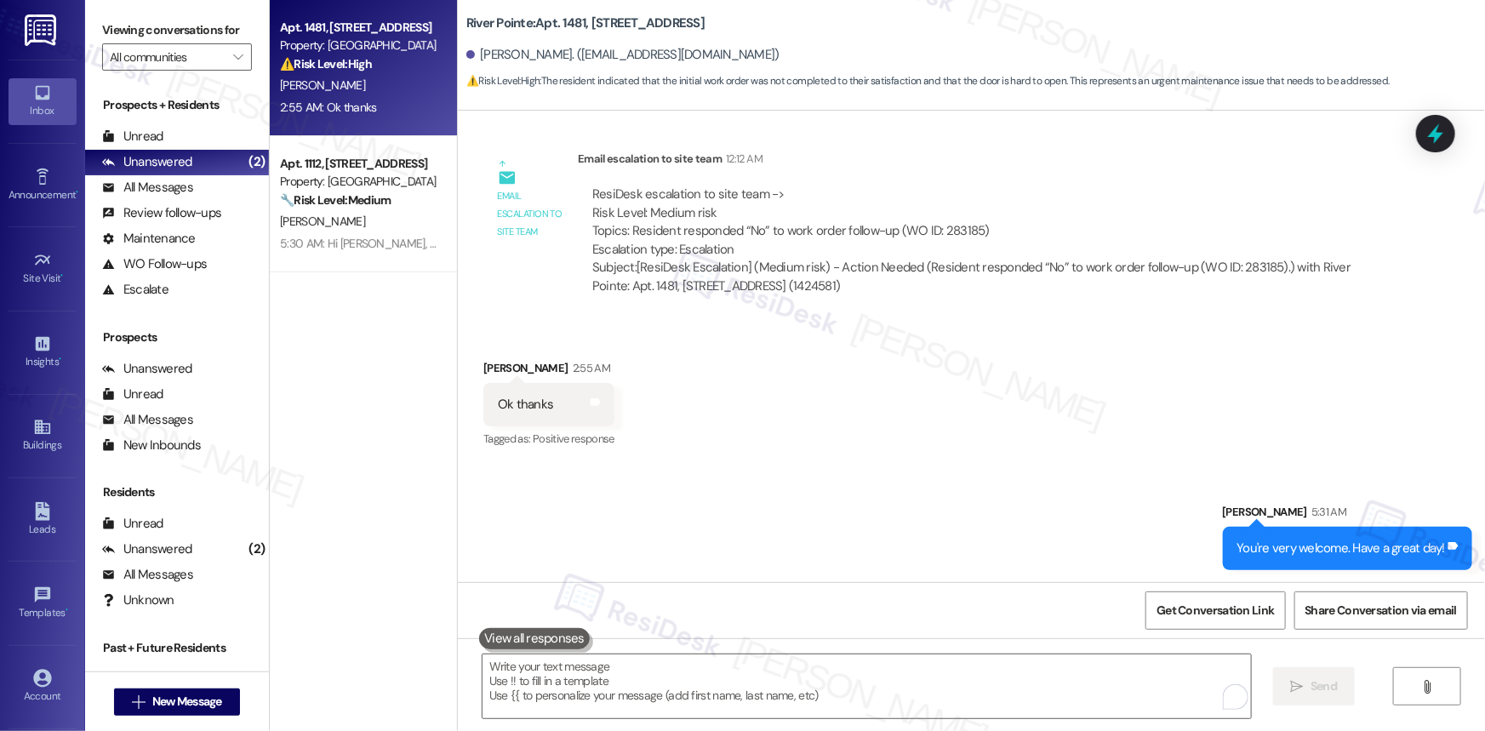
scroll to position [1398, 0]
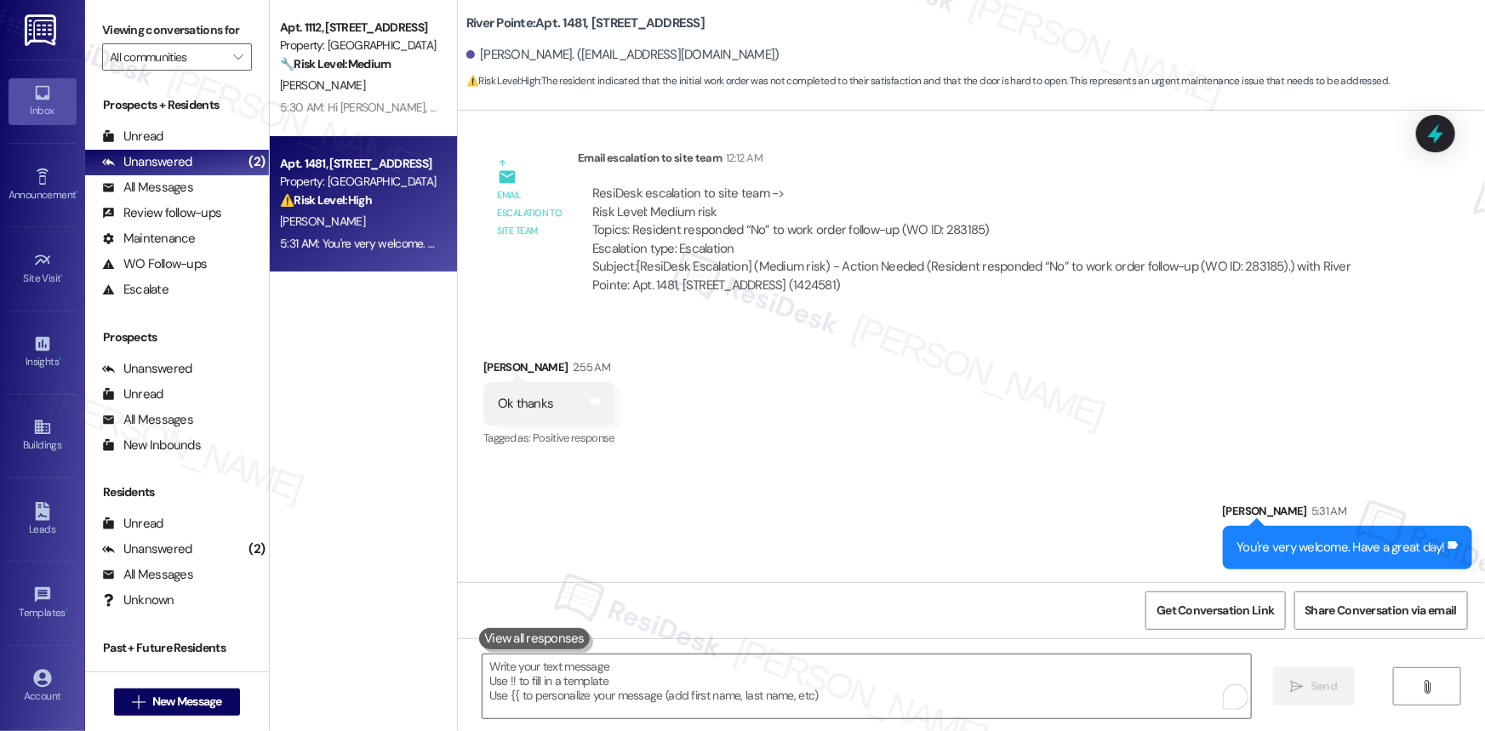
click at [392, 189] on div "Property: [GEOGRAPHIC_DATA]" at bounding box center [358, 182] width 157 height 18
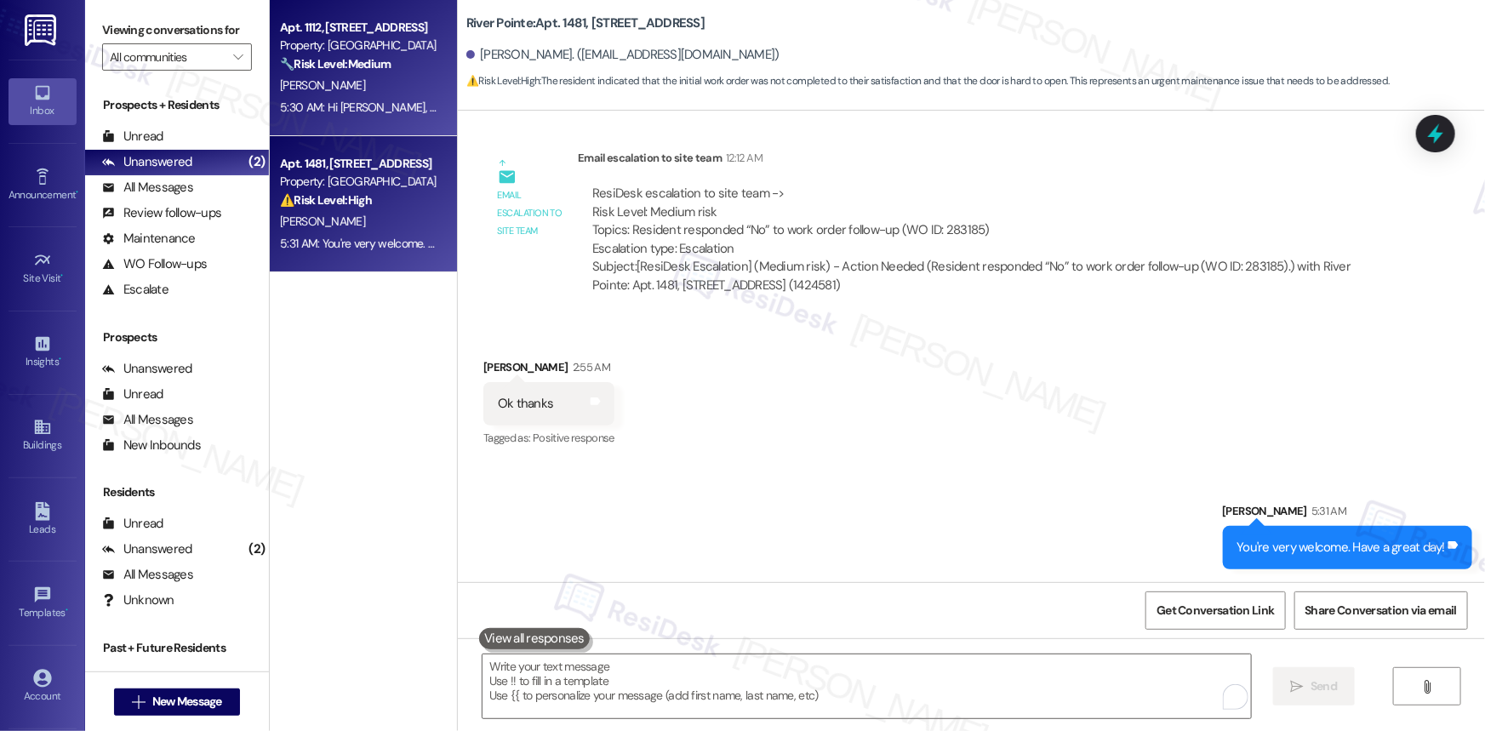
click at [317, 83] on span "[PERSON_NAME]" at bounding box center [322, 84] width 85 height 15
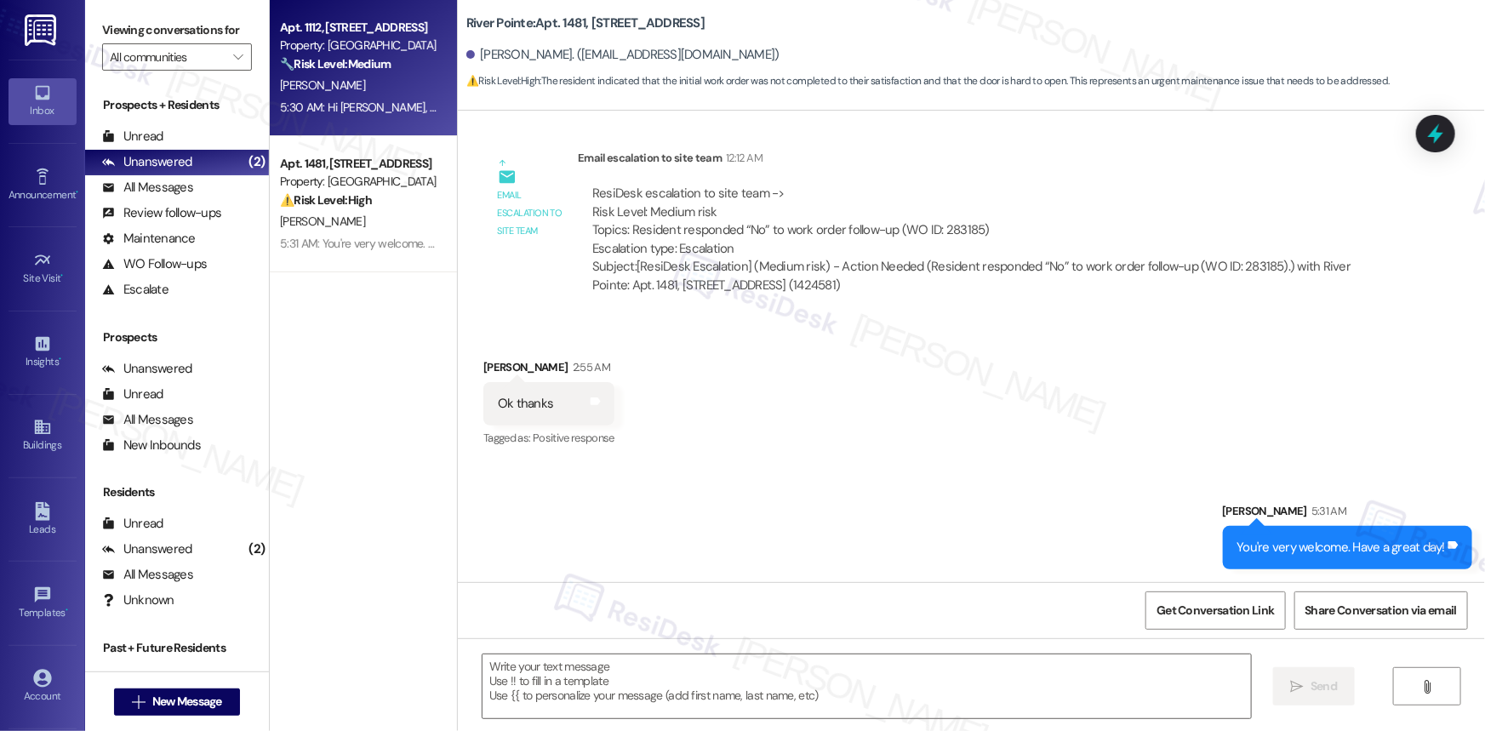
type textarea "Fetching suggested responses. Please feel free to read through the conversation…"
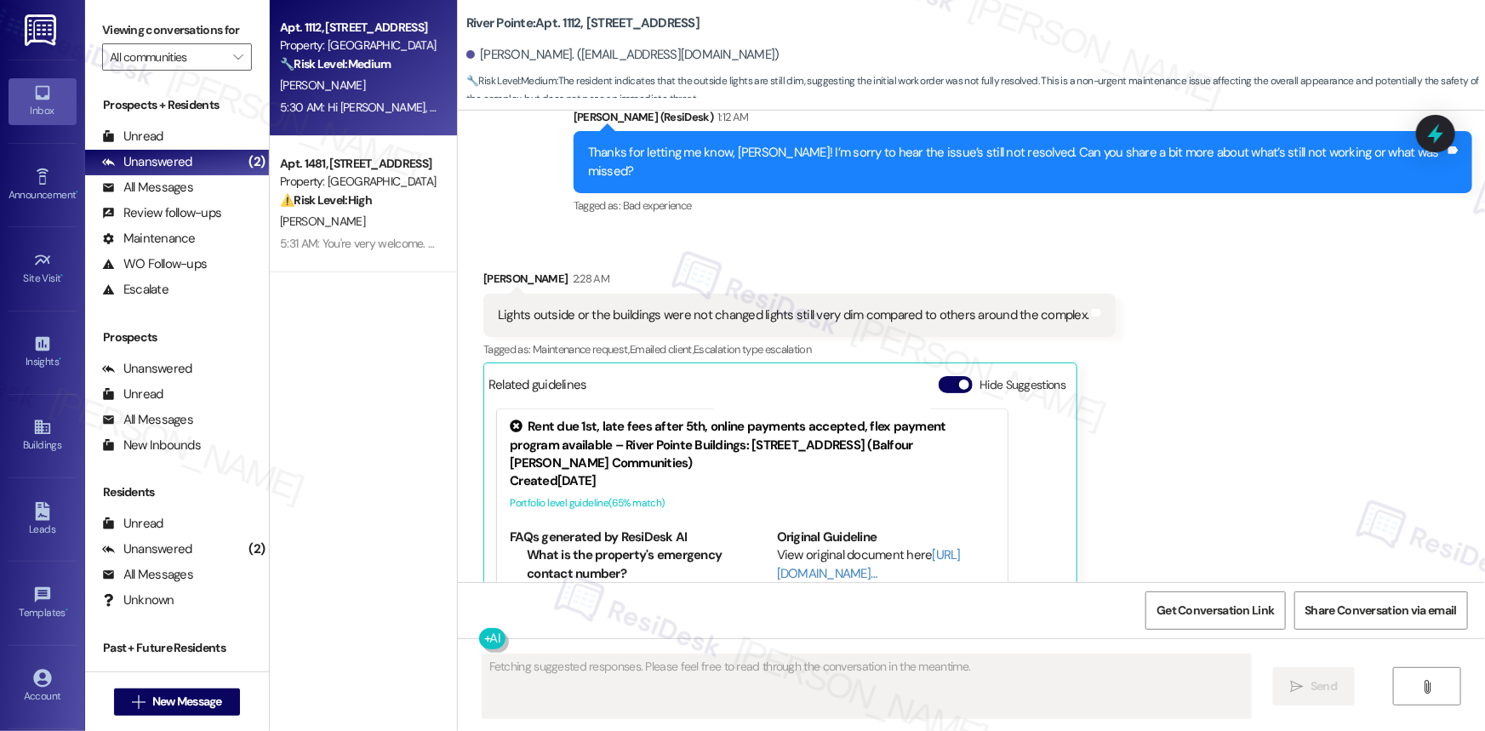
scroll to position [5038, 0]
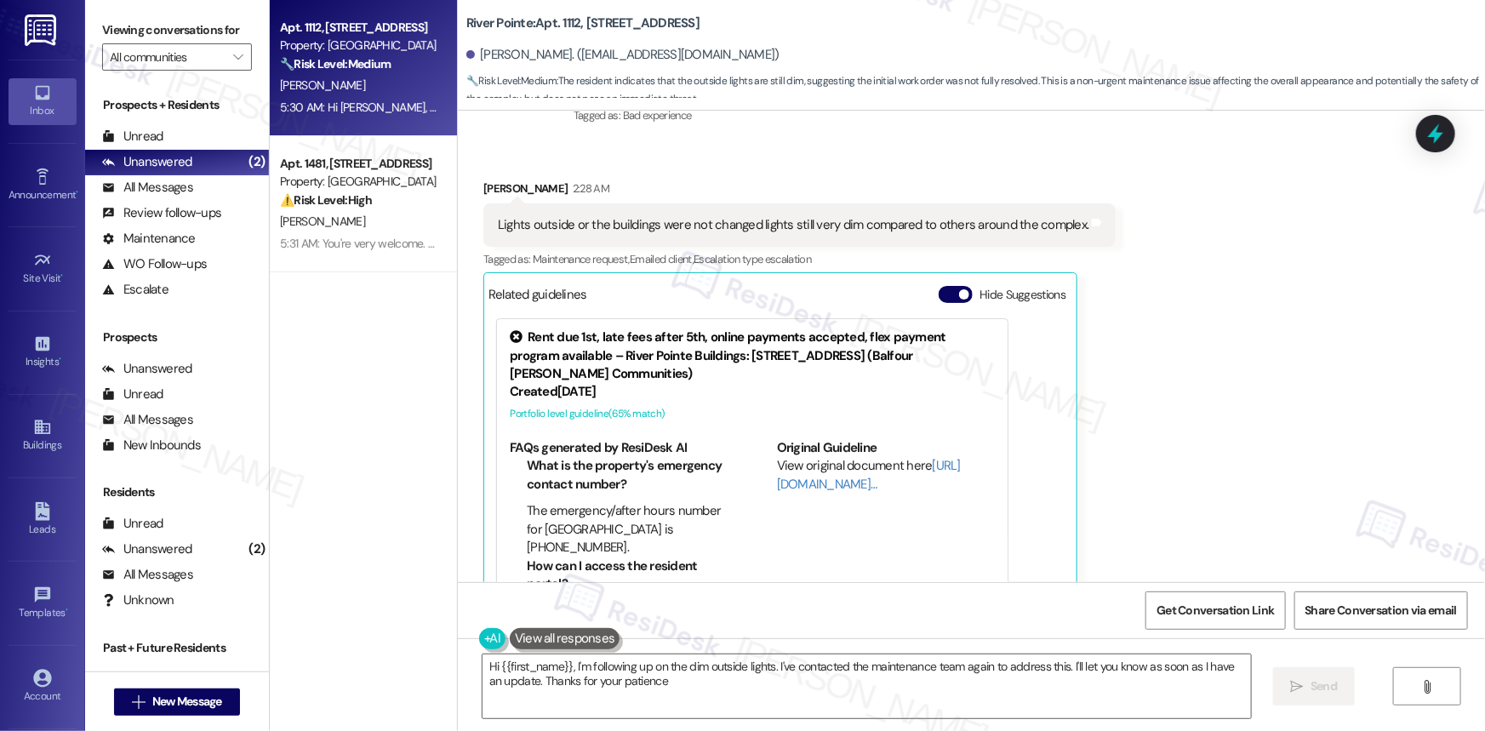
type textarea "Hi {{first_name}}, I'm following up on the dim outside lights. I've contacted t…"
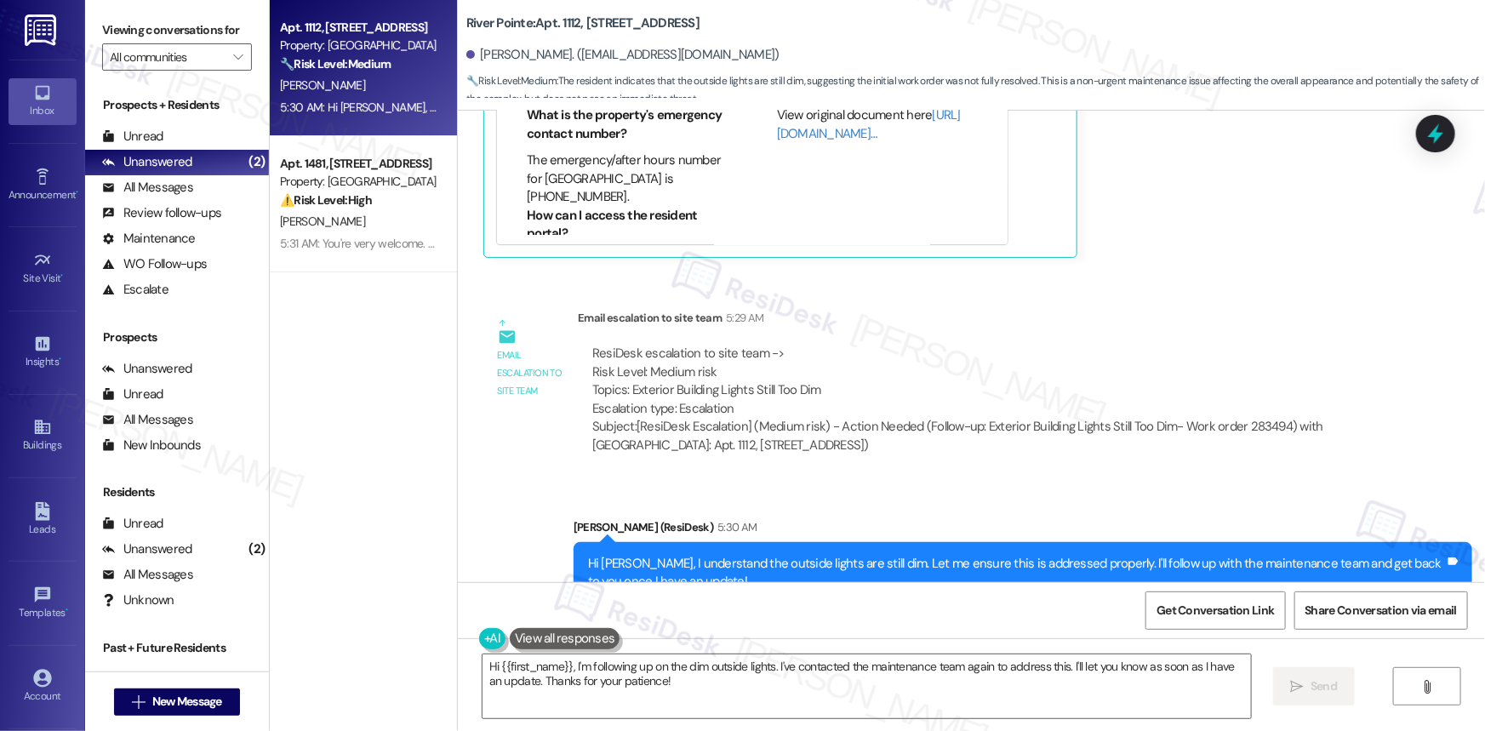
scroll to position [5411, 0]
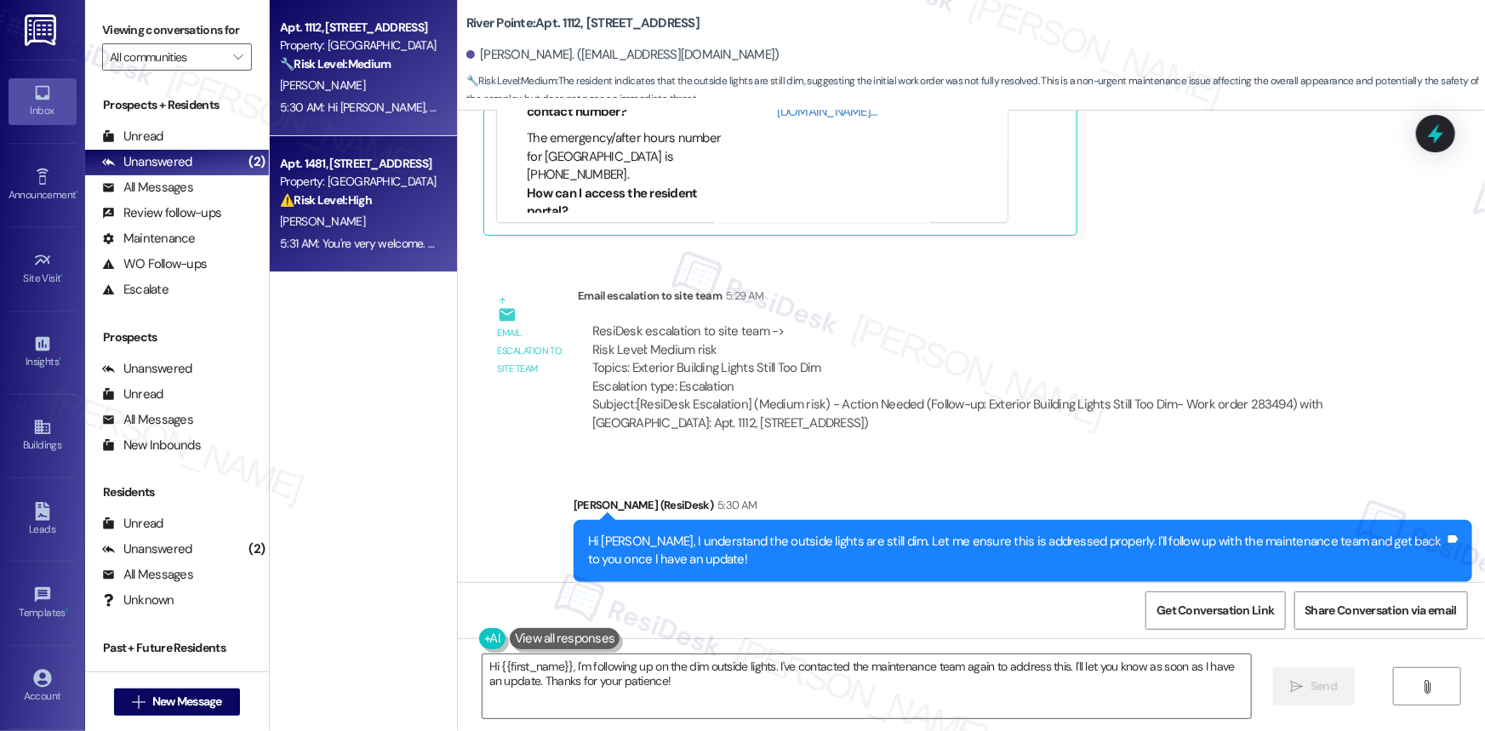
click at [384, 174] on div "Property: [GEOGRAPHIC_DATA]" at bounding box center [358, 182] width 157 height 18
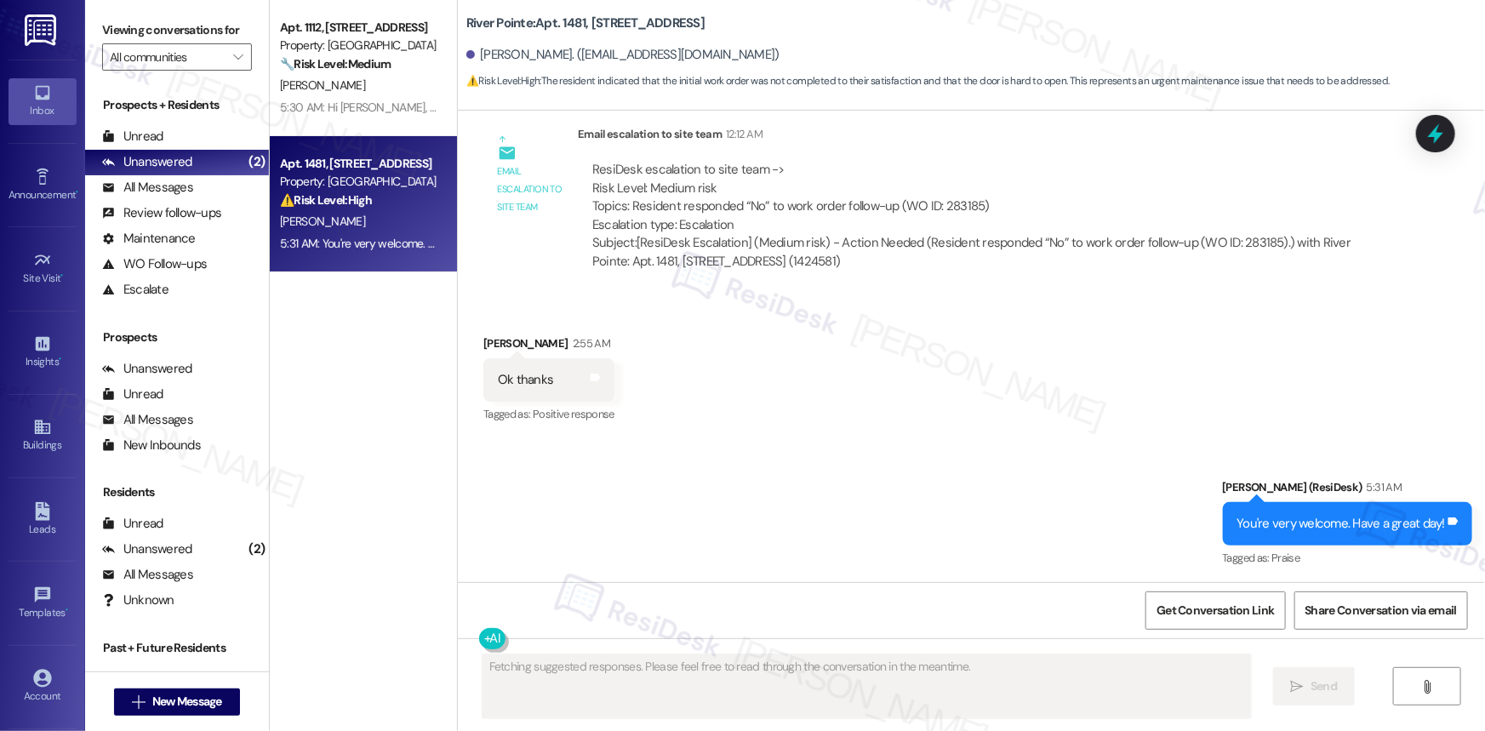
scroll to position [1423, 0]
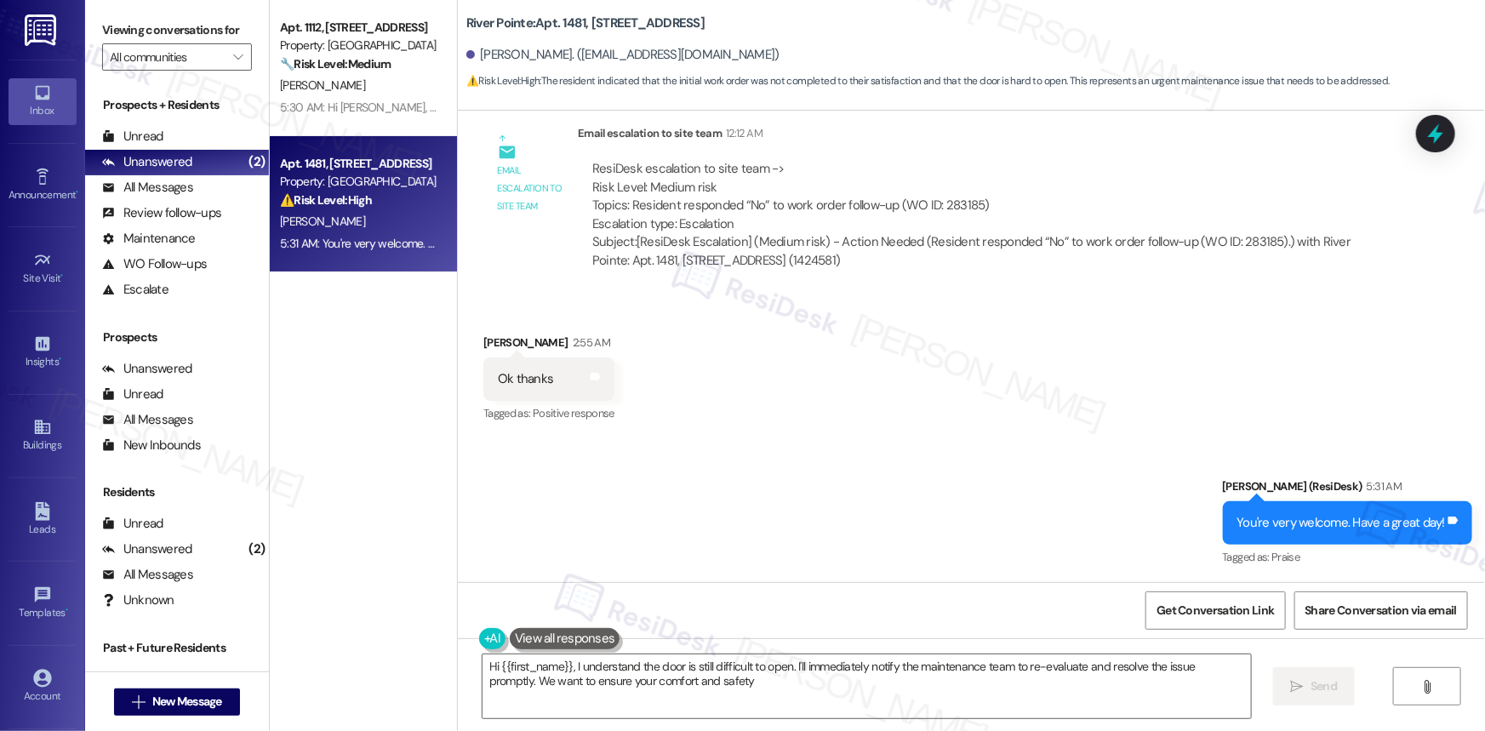
type textarea "Hi {{first_name}}, I understand the door is still difficult to open. I'll immed…"
click at [761, 514] on div "Sent via SMS [PERSON_NAME] (ResiDesk) 5:31 AM You're very welcome. Have a great…" at bounding box center [971, 511] width 1027 height 144
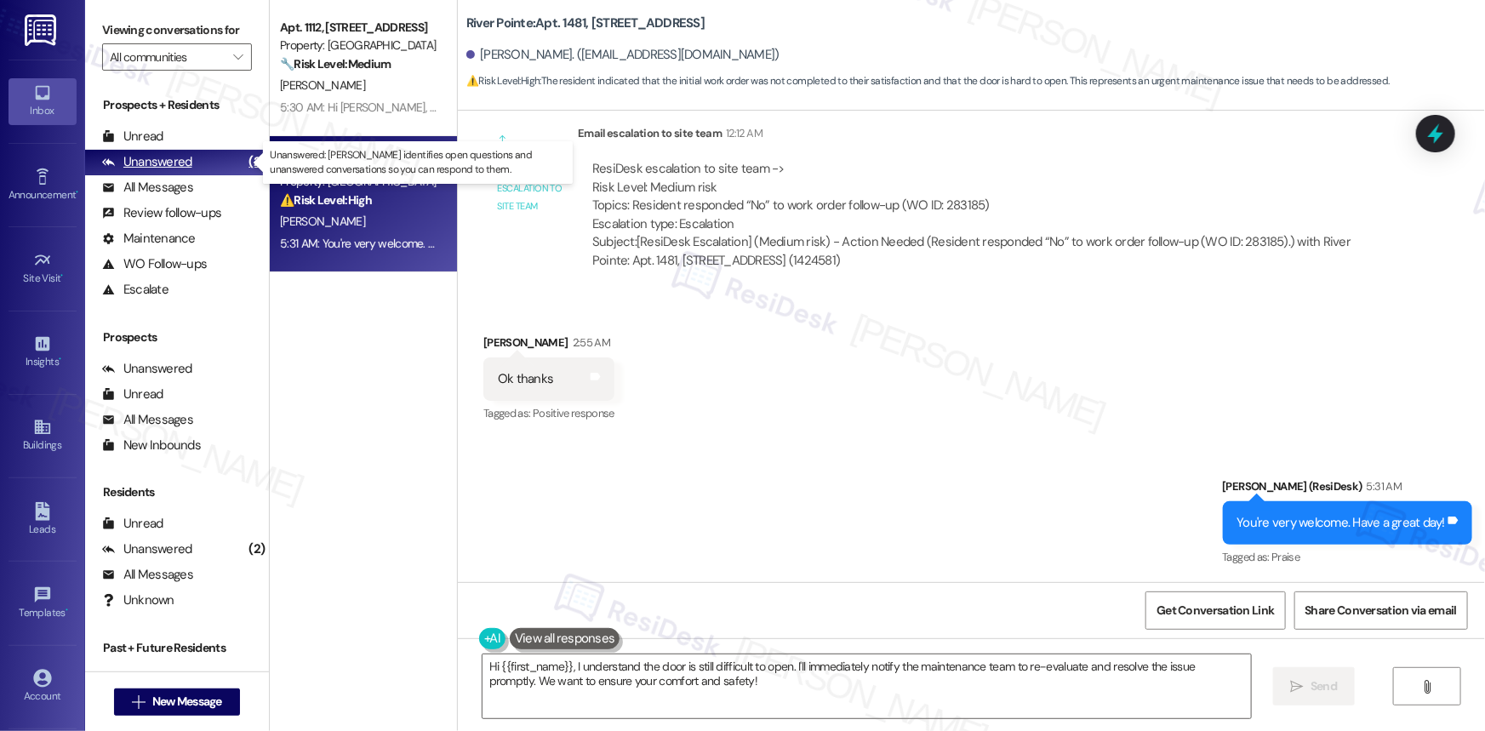
click at [159, 154] on div "Unanswered" at bounding box center [147, 162] width 90 height 18
